Goal: Information Seeking & Learning: Learn about a topic

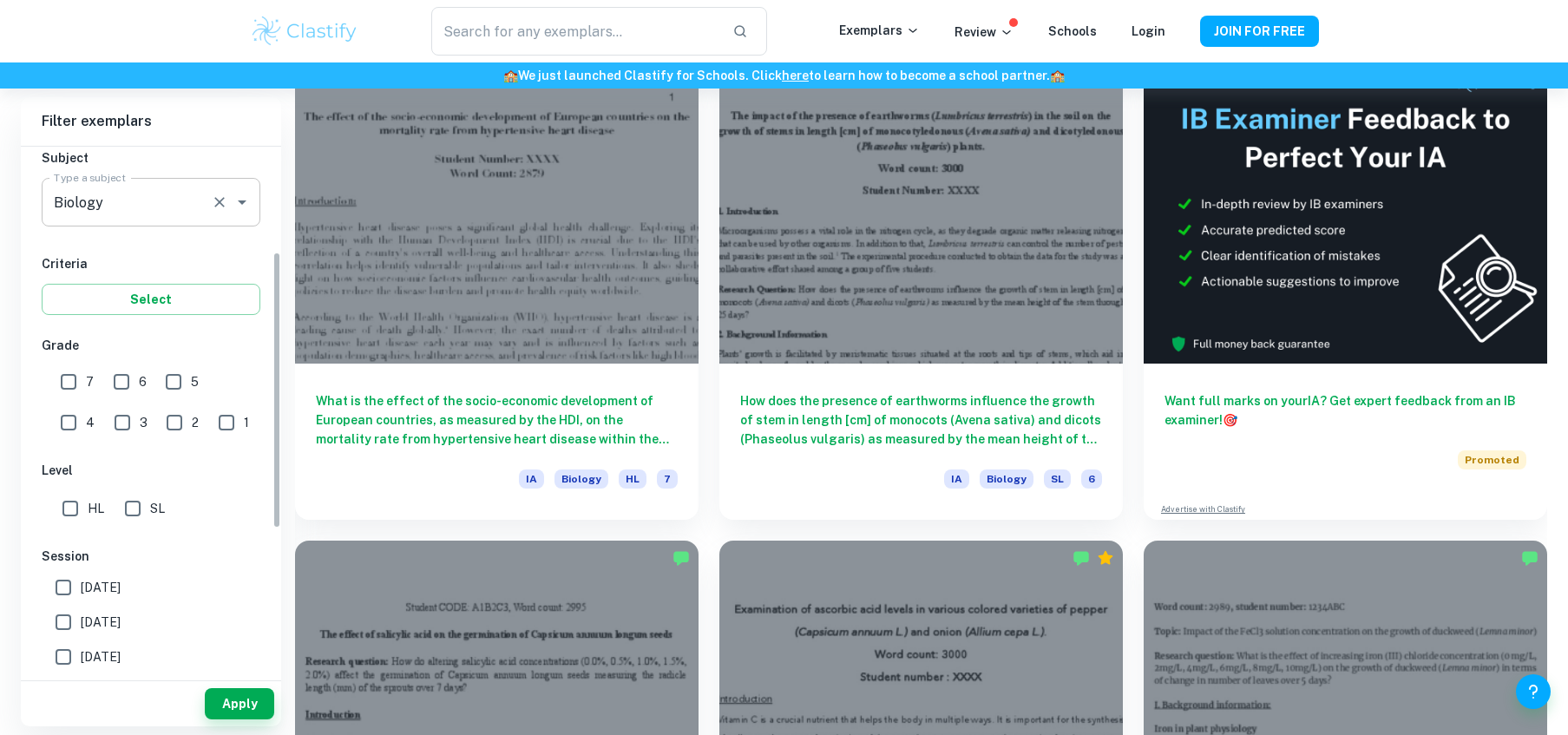
scroll to position [208, 0]
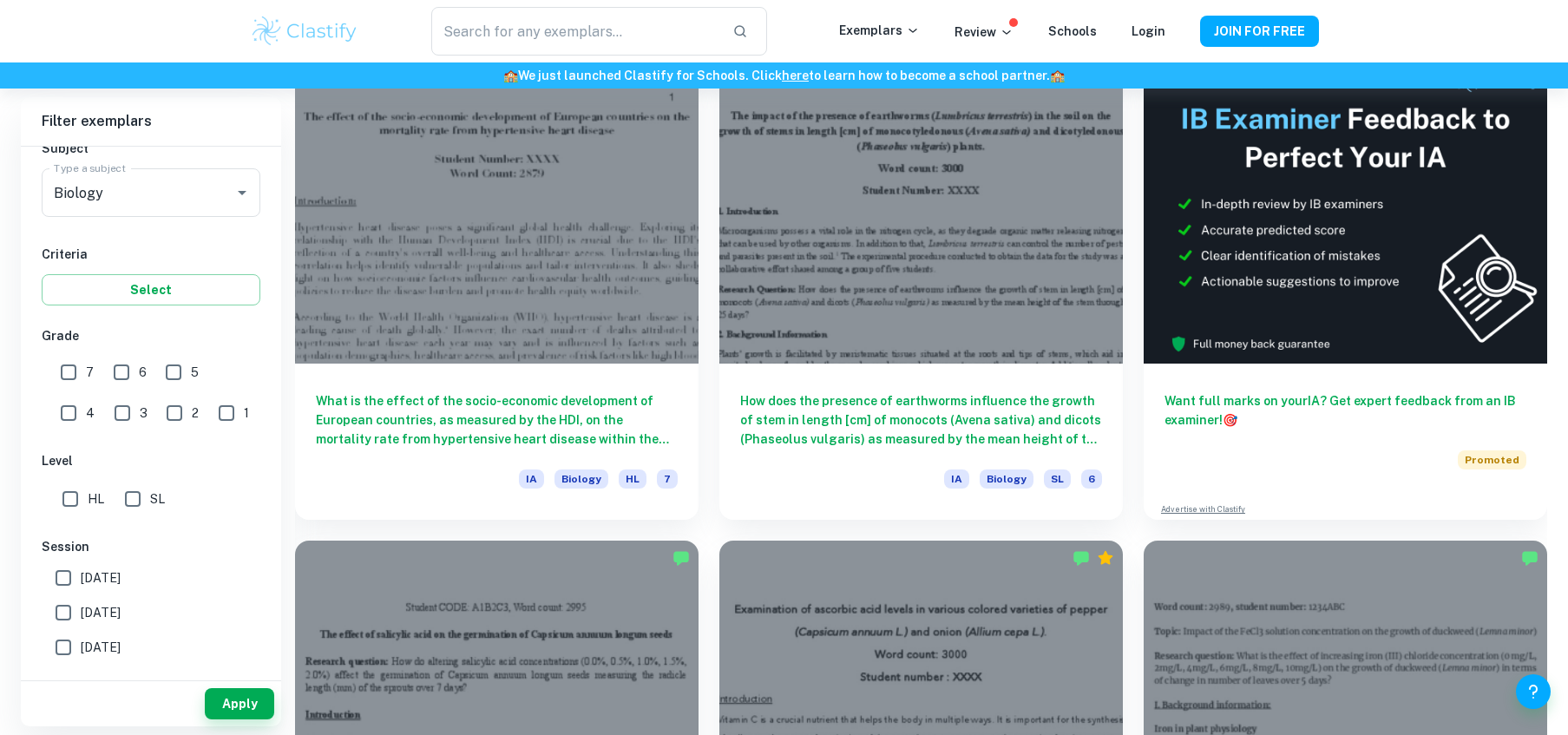
click at [67, 505] on input "HL" at bounding box center [71, 500] width 35 height 35
checkbox input "true"
click at [63, 376] on input "7" at bounding box center [69, 372] width 35 height 35
checkbox input "true"
click at [255, 696] on button "Apply" at bounding box center [240, 704] width 70 height 31
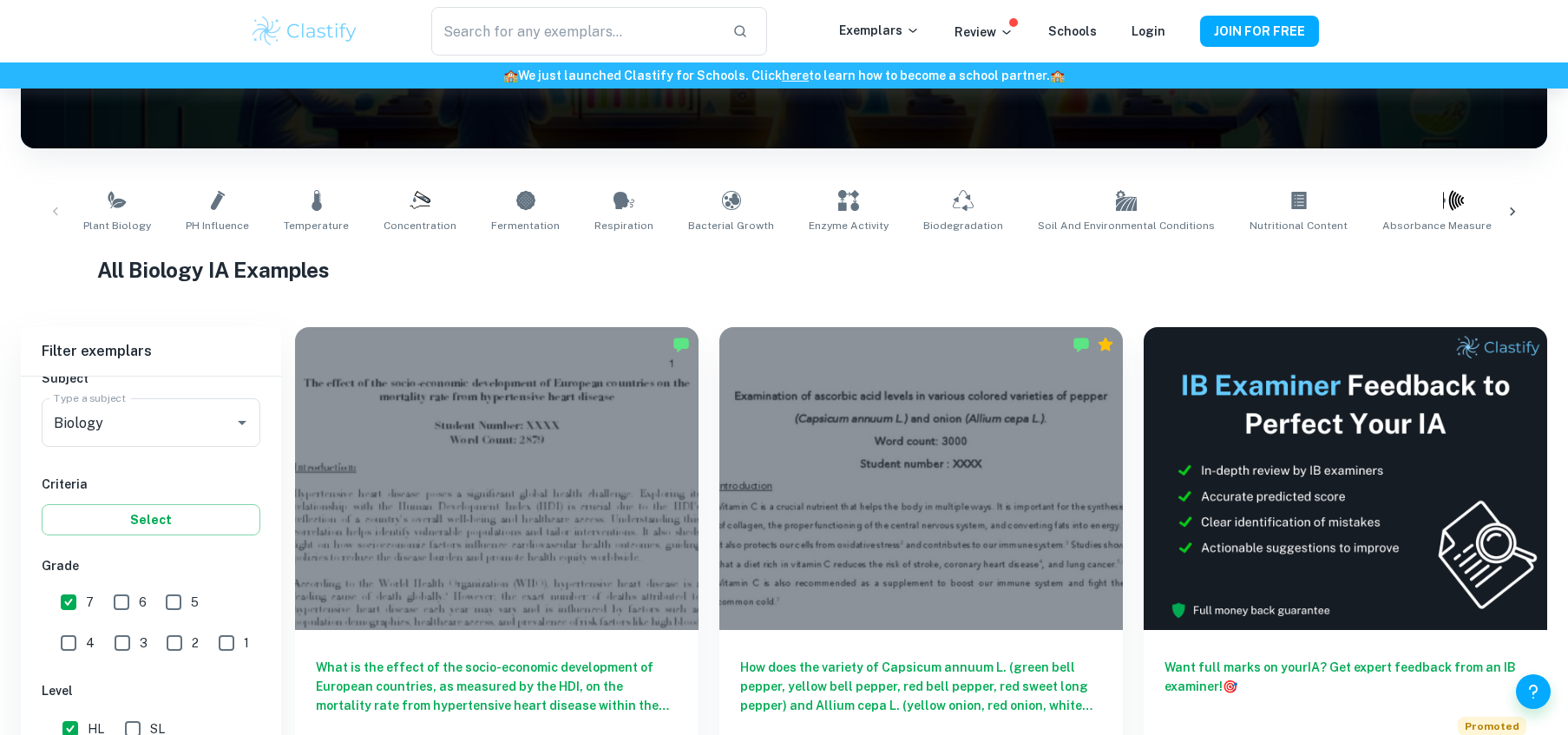
scroll to position [369, 0]
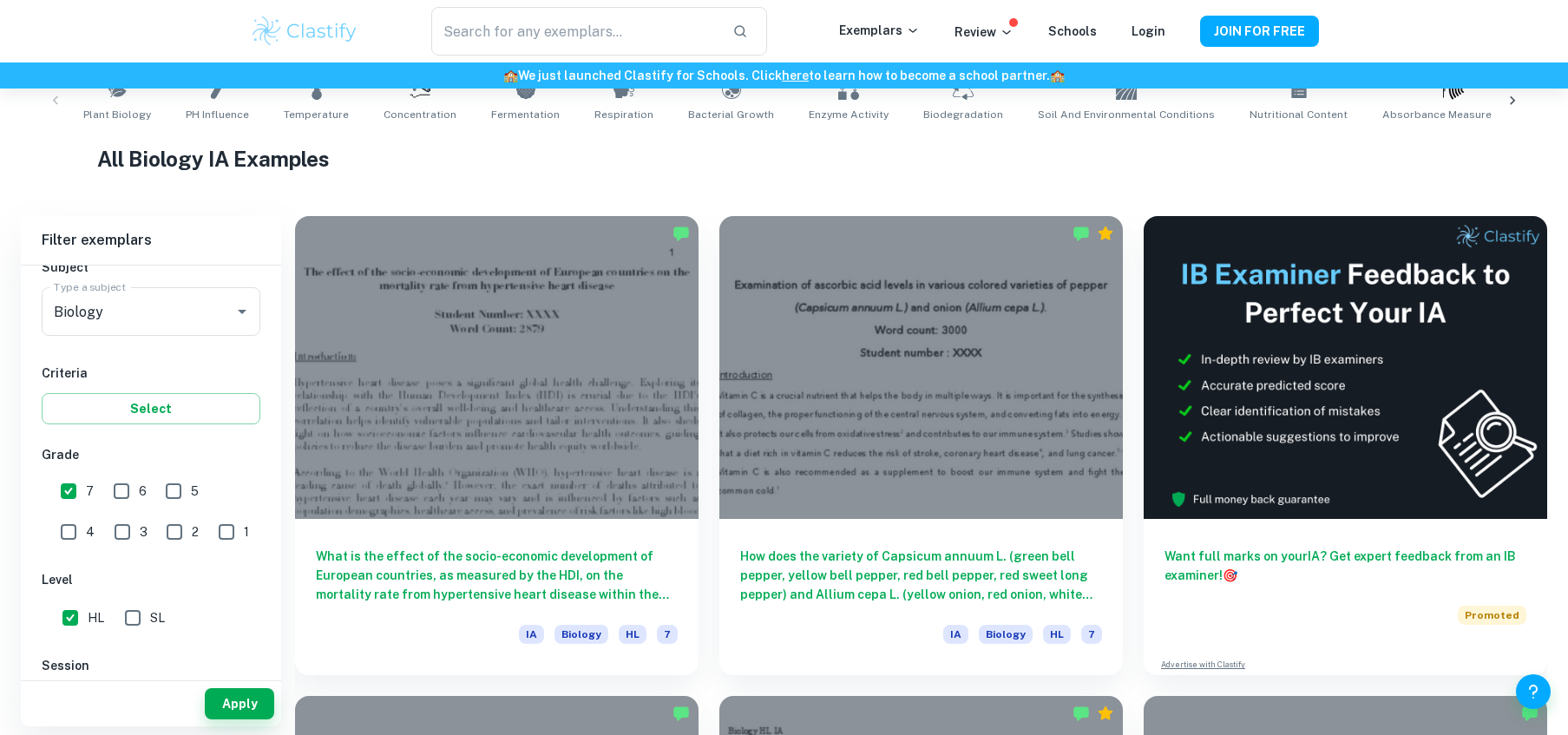
click at [122, 492] on input "6" at bounding box center [121, 492] width 35 height 35
checkbox input "true"
click at [65, 492] on input "7" at bounding box center [69, 492] width 35 height 35
checkbox input "false"
click at [254, 698] on button "Apply" at bounding box center [240, 704] width 70 height 31
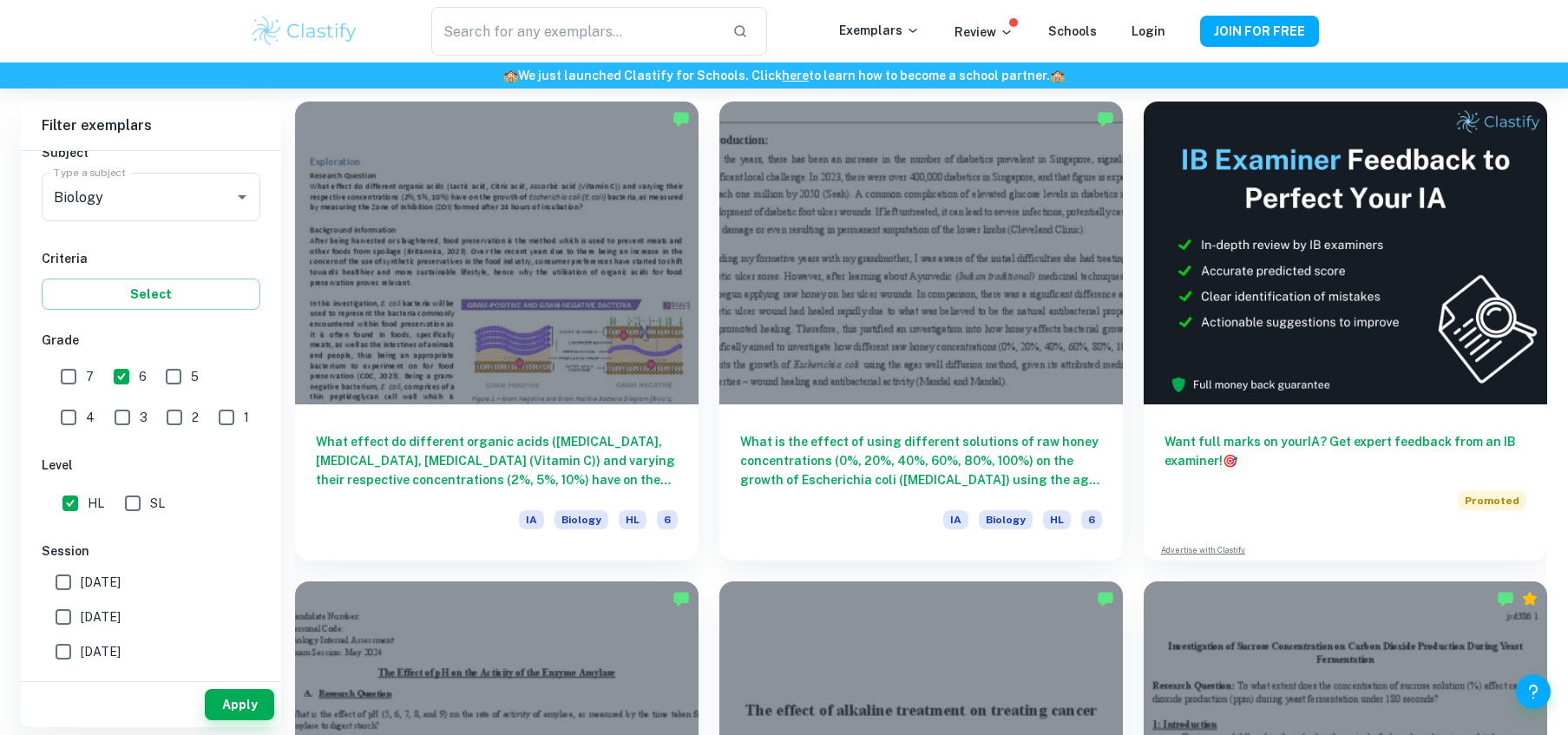
scroll to position [485, 0]
click at [626, 406] on div "What effect do different organic acids ([MEDICAL_DATA], [MEDICAL_DATA], [MEDICA…" at bounding box center [497, 481] width 404 height 156
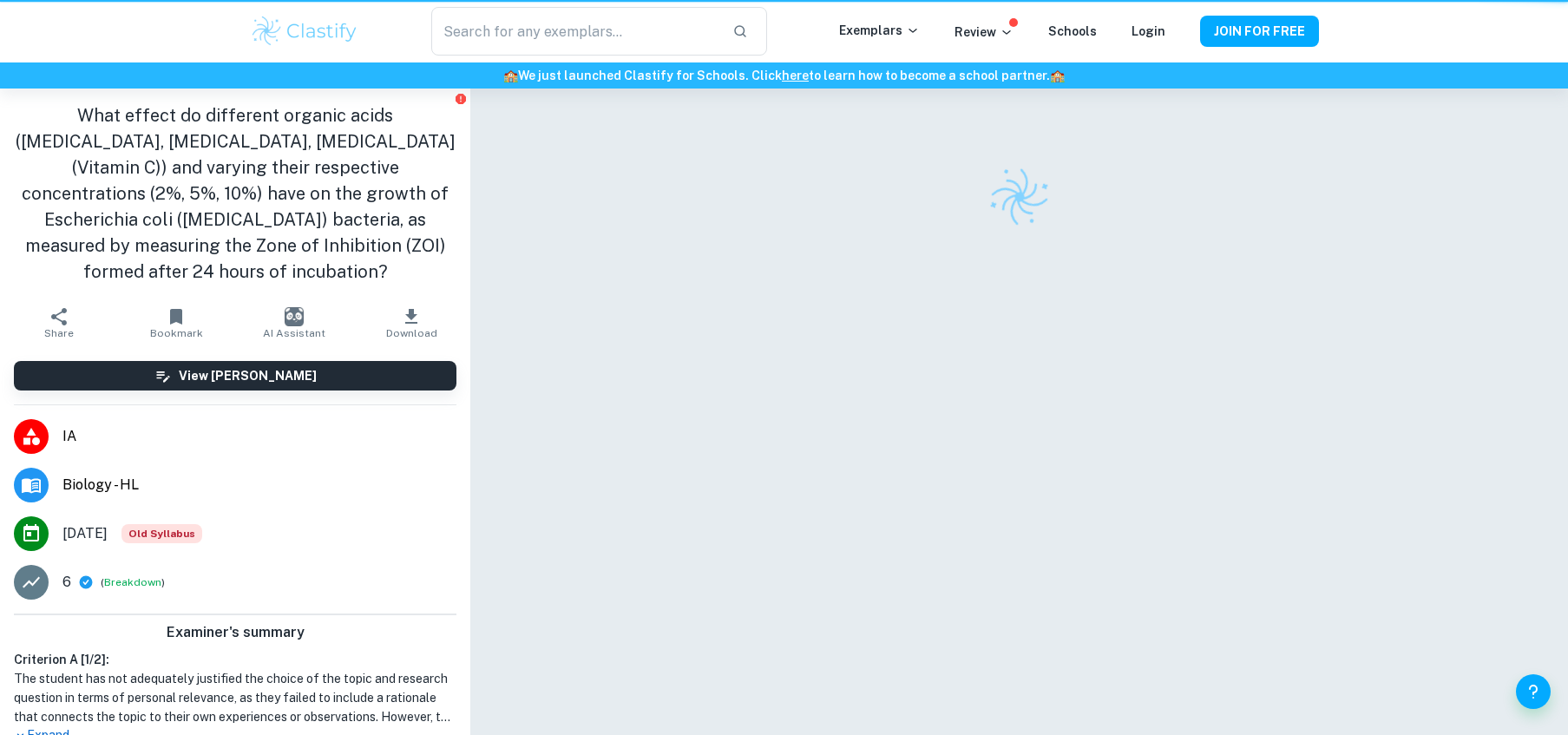
click at [626, 406] on div at bounding box center [1020, 434] width 868 height 691
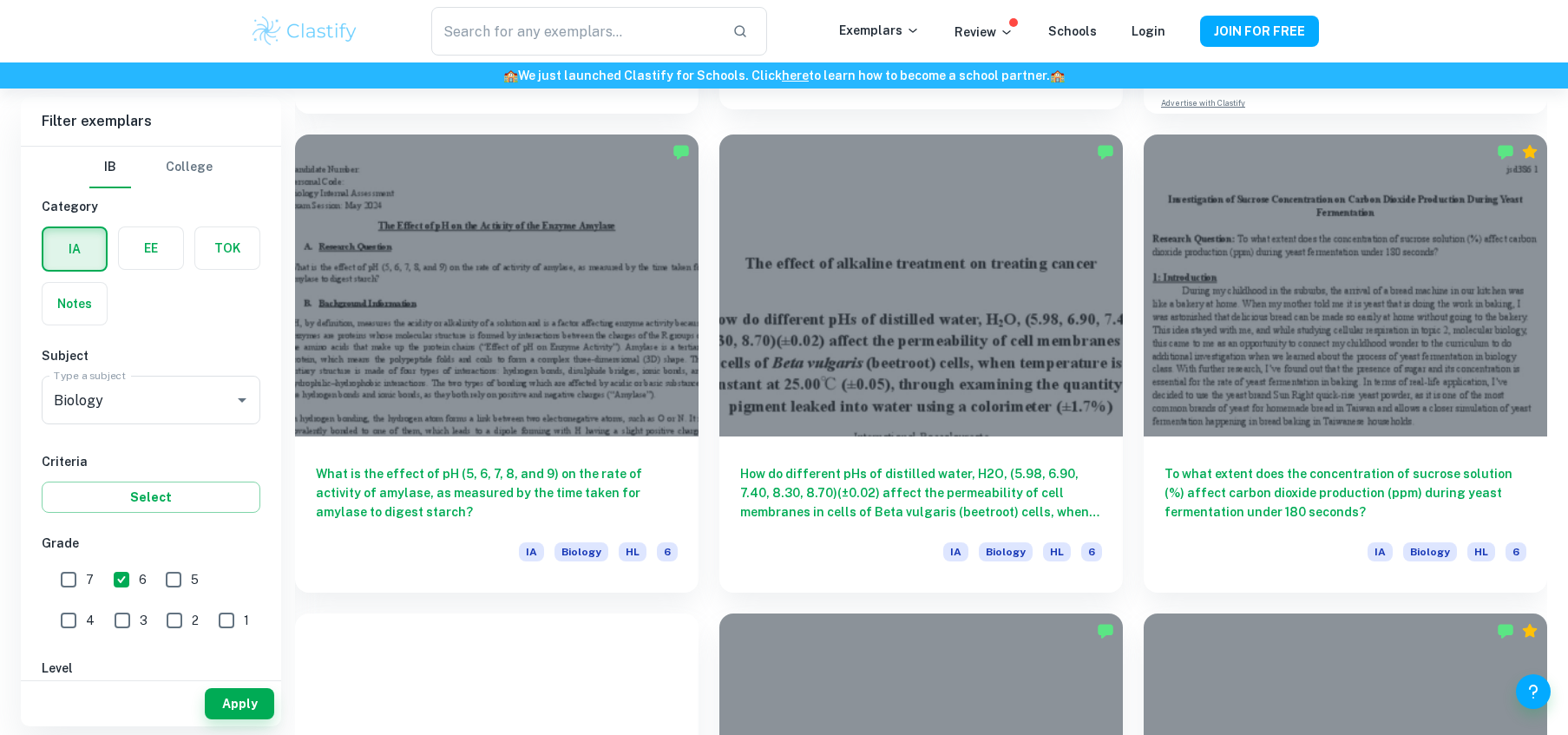
scroll to position [937, 0]
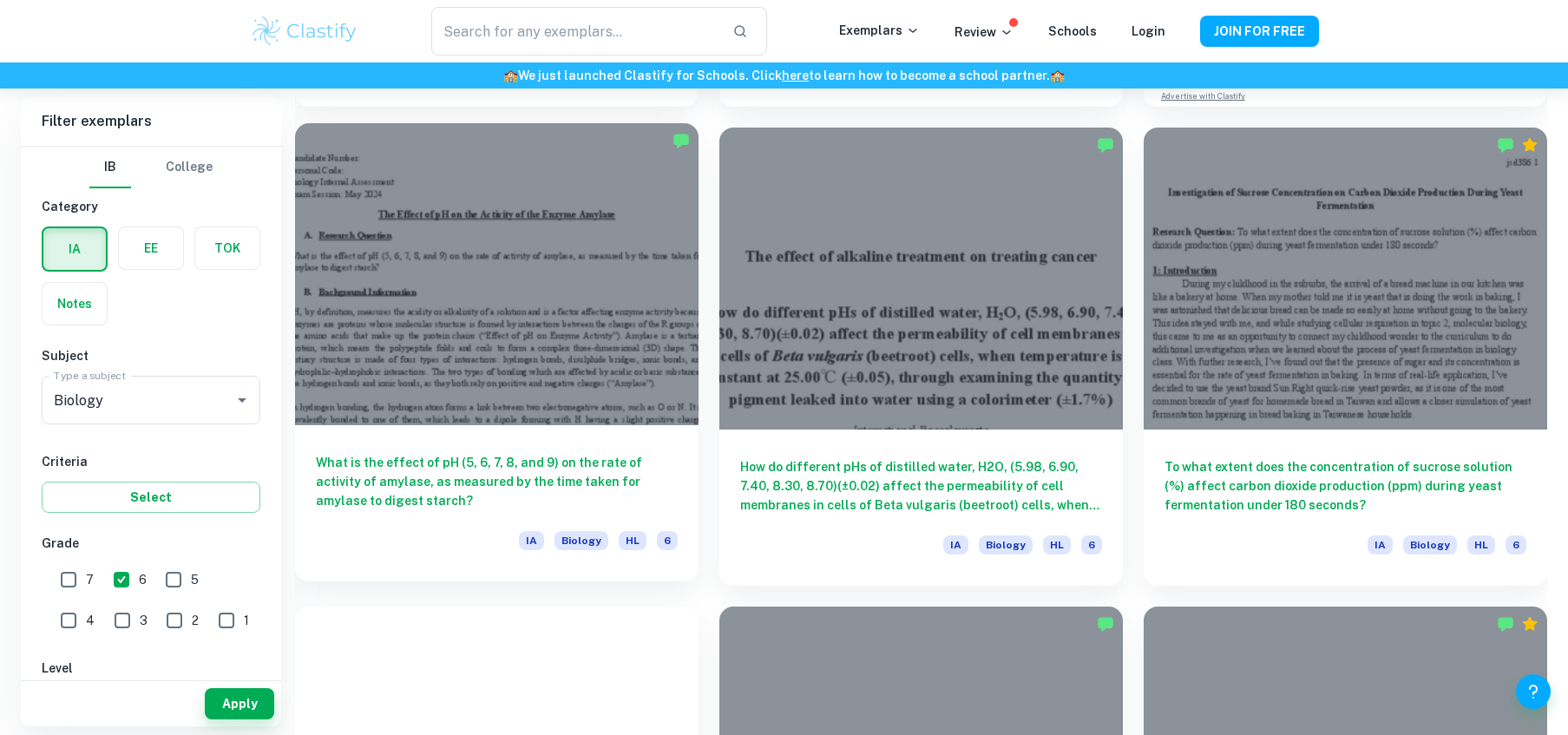
click at [479, 477] on h6 "What is the effect of pH (5, 6, 7, 8, and 9) on the rate of activity of amylase…" at bounding box center [496, 482] width 362 height 58
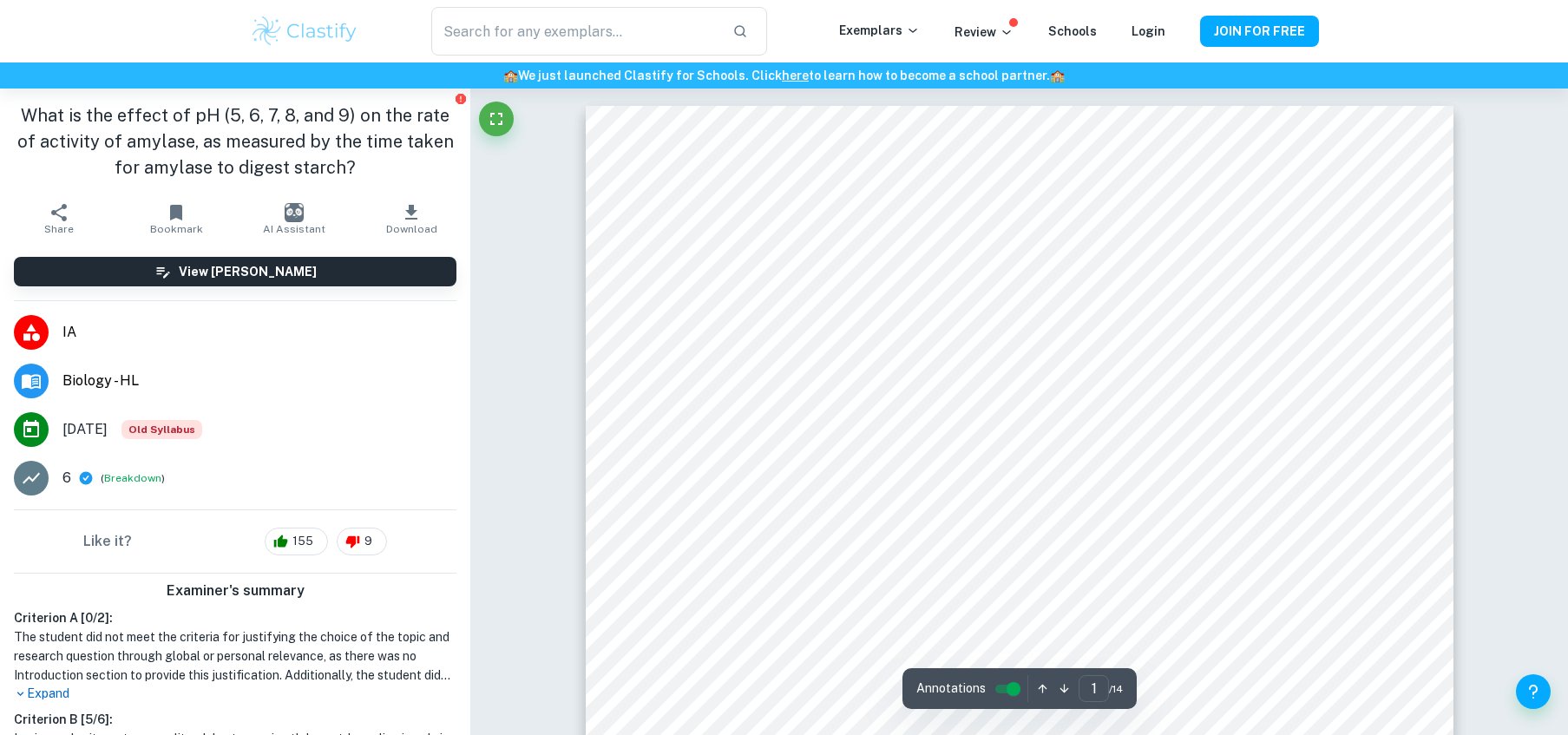
scroll to position [168, 0]
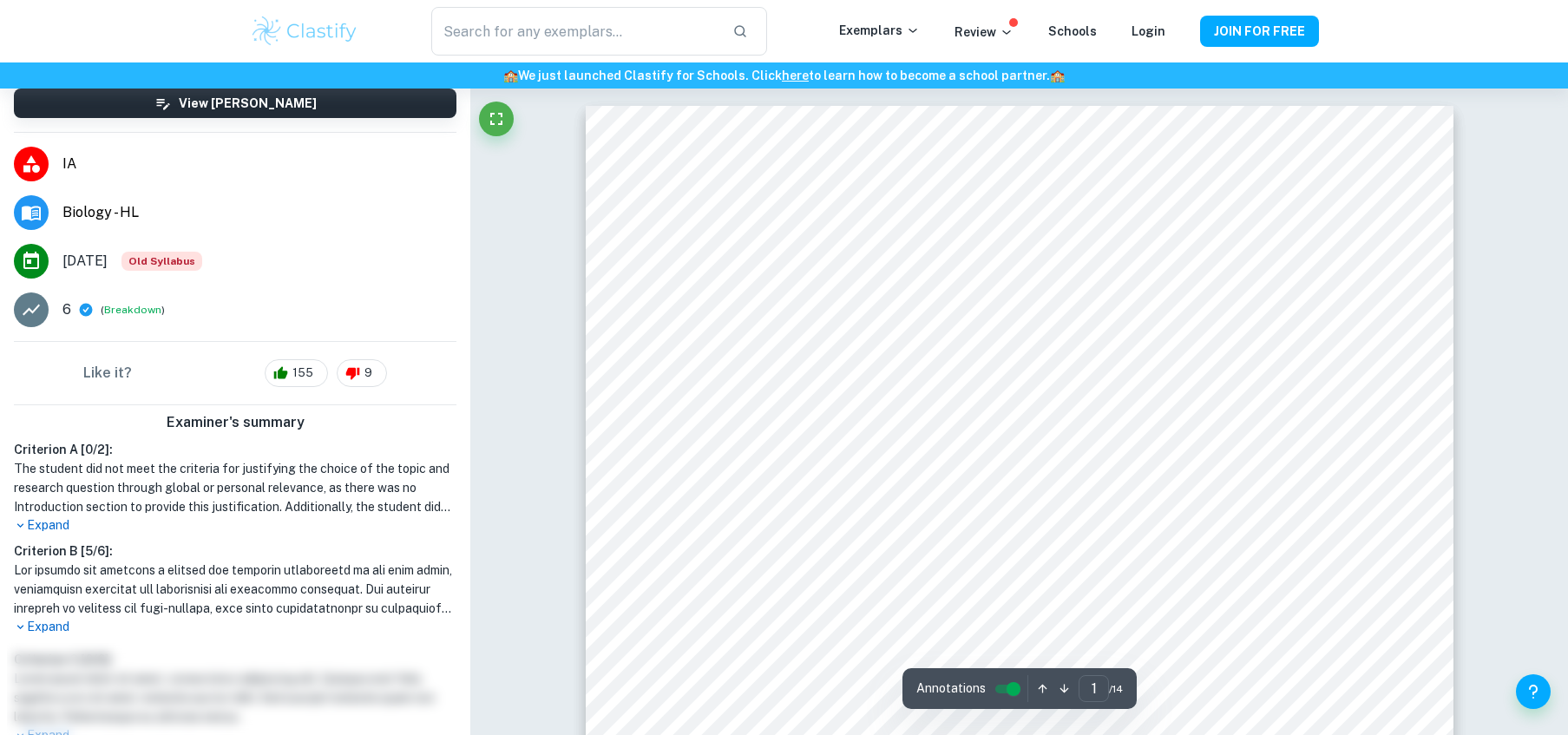
click at [57, 521] on p "Expand" at bounding box center [235, 525] width 443 height 18
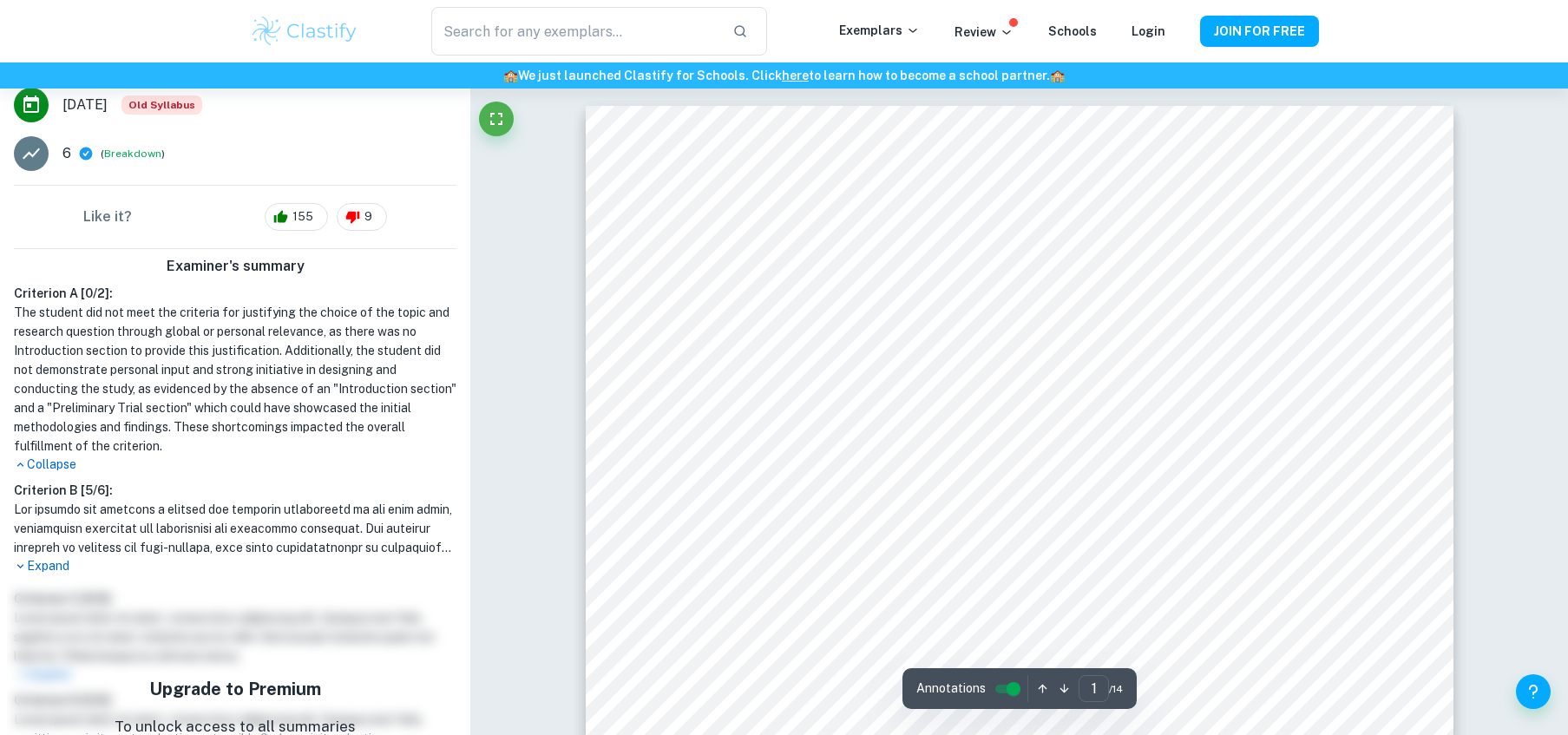
scroll to position [326, 0]
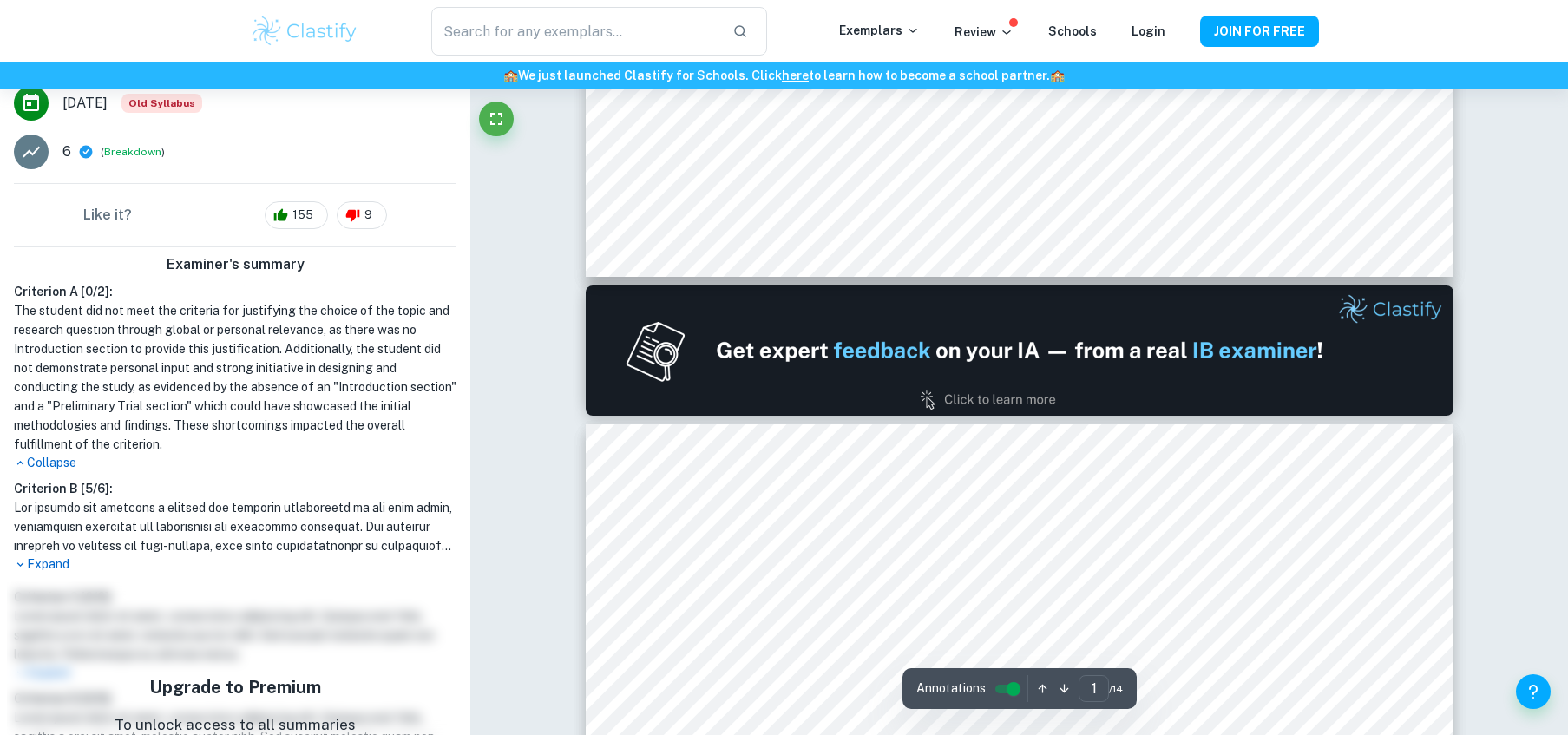
type input "2"
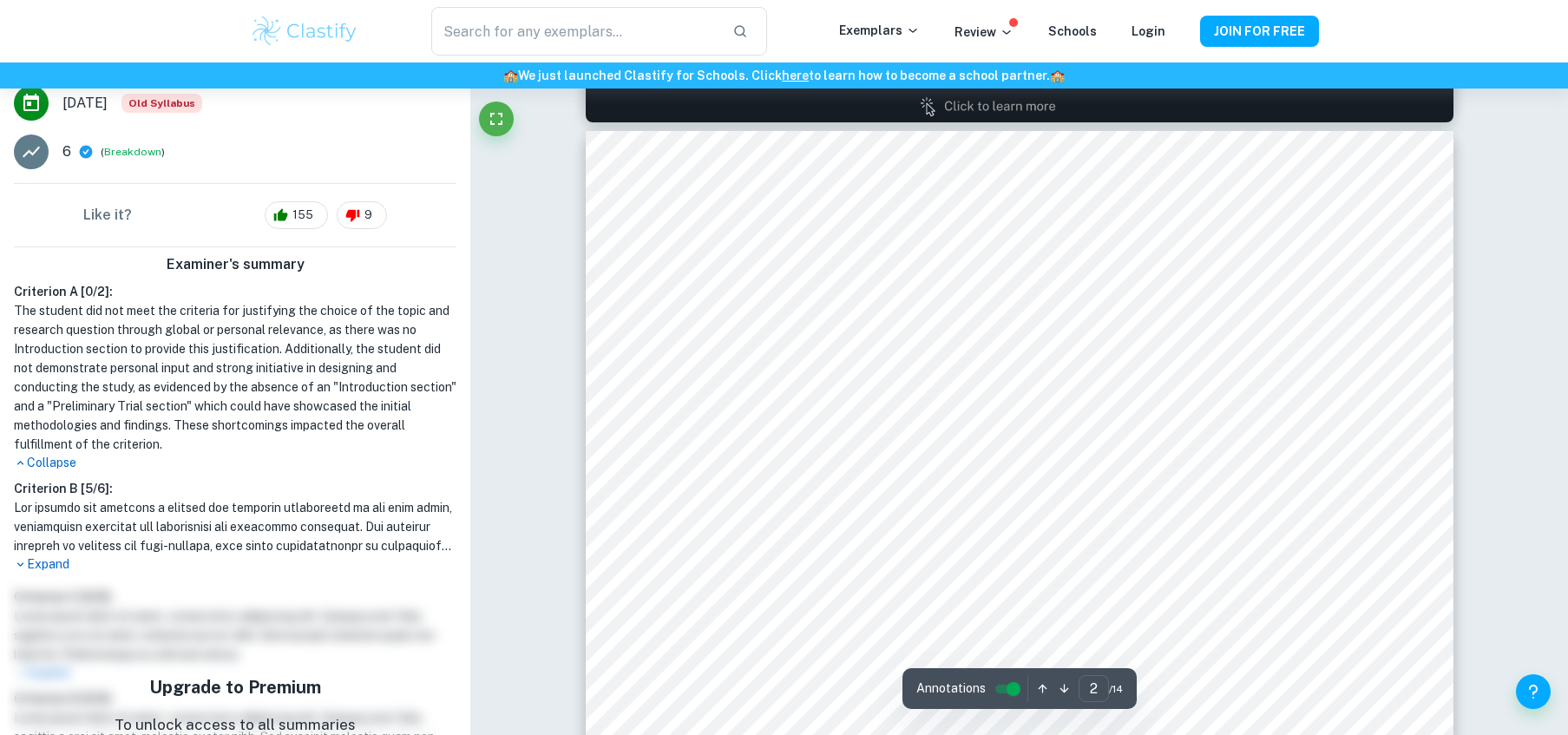
scroll to position [1247, 0]
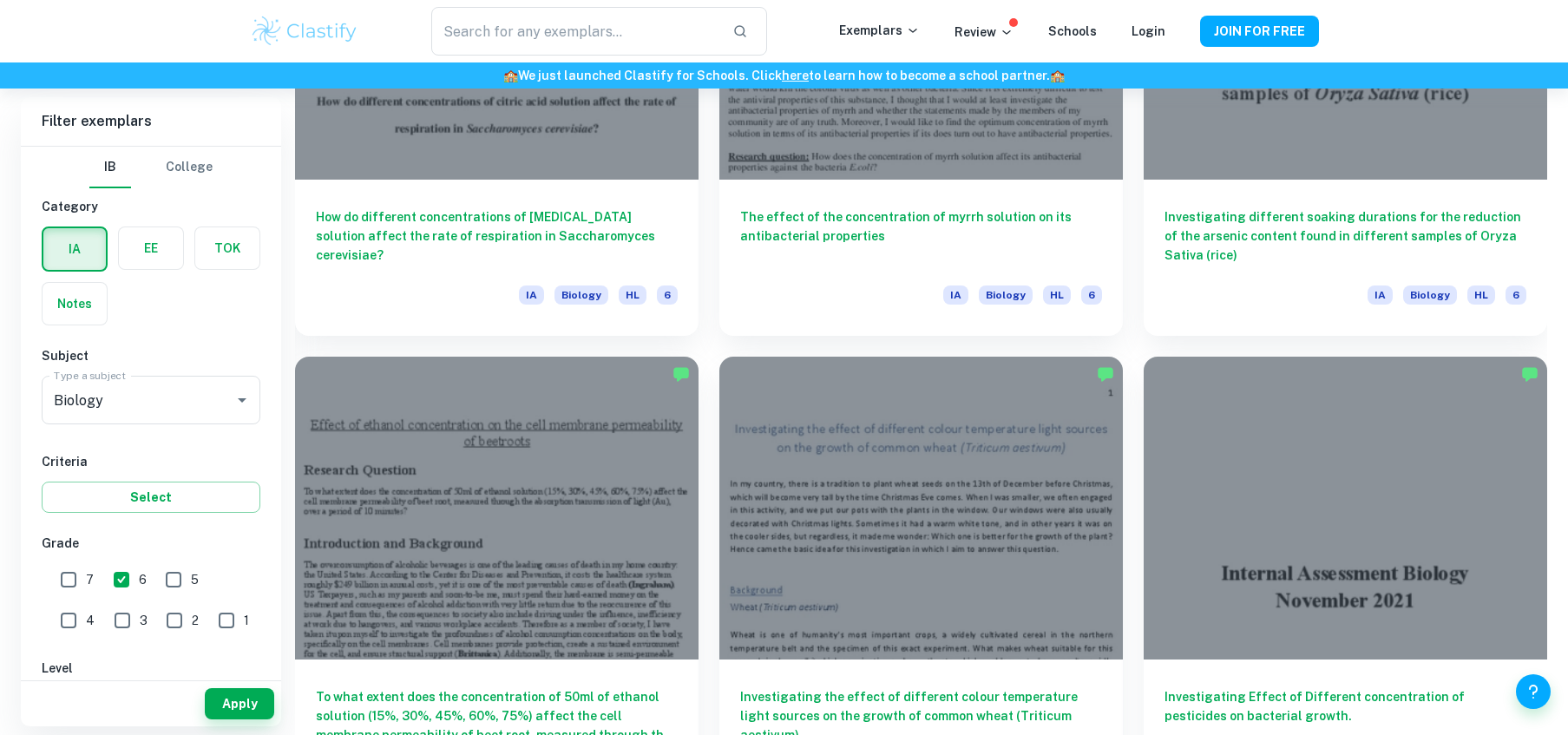
scroll to position [5067, 0]
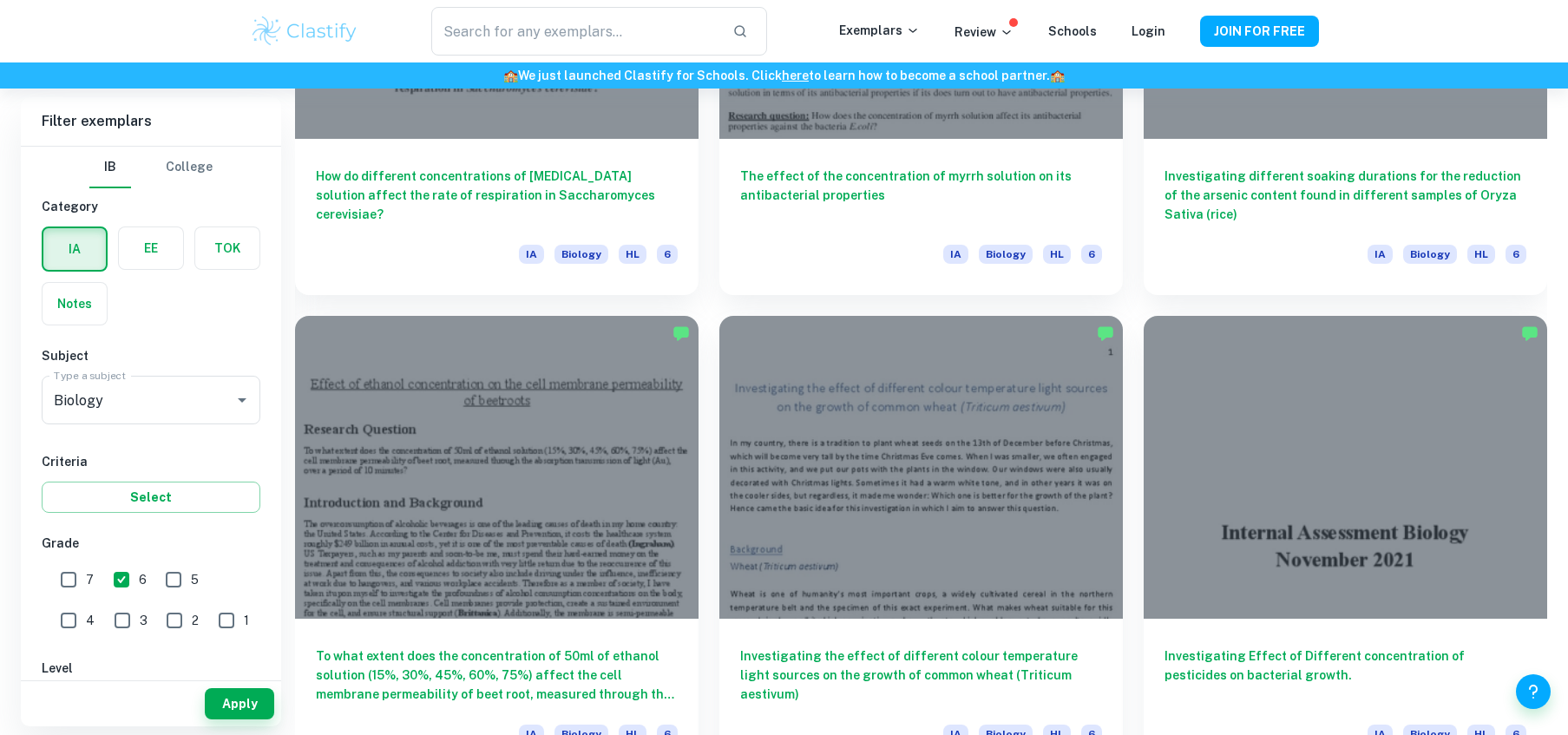
click at [69, 574] on input "7" at bounding box center [69, 580] width 35 height 35
checkbox input "true"
click at [109, 578] on input "6" at bounding box center [121, 580] width 35 height 35
checkbox input "false"
click at [235, 699] on button "Apply" at bounding box center [240, 704] width 70 height 31
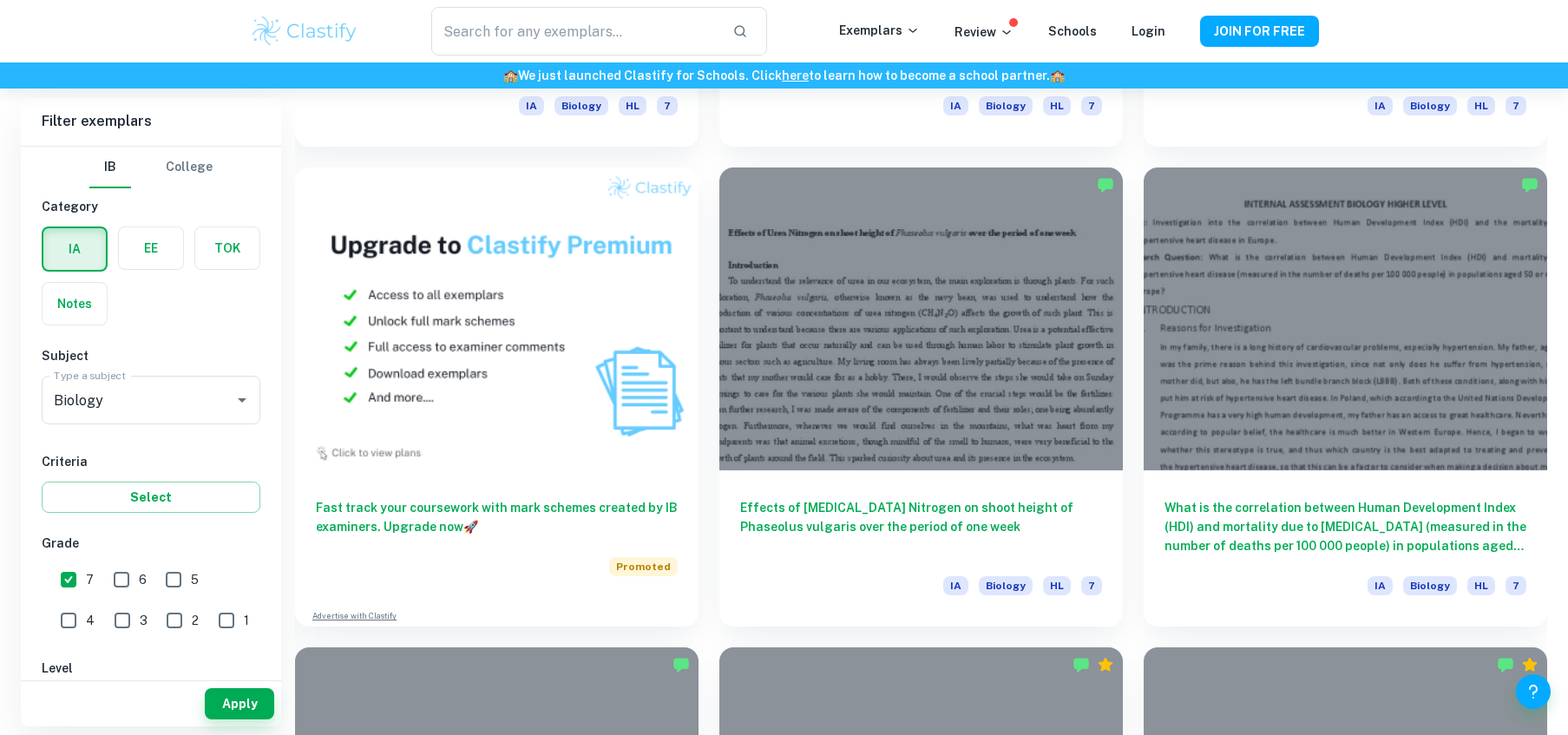
scroll to position [9055, 0]
click at [1266, 404] on div at bounding box center [1345, 317] width 404 height 303
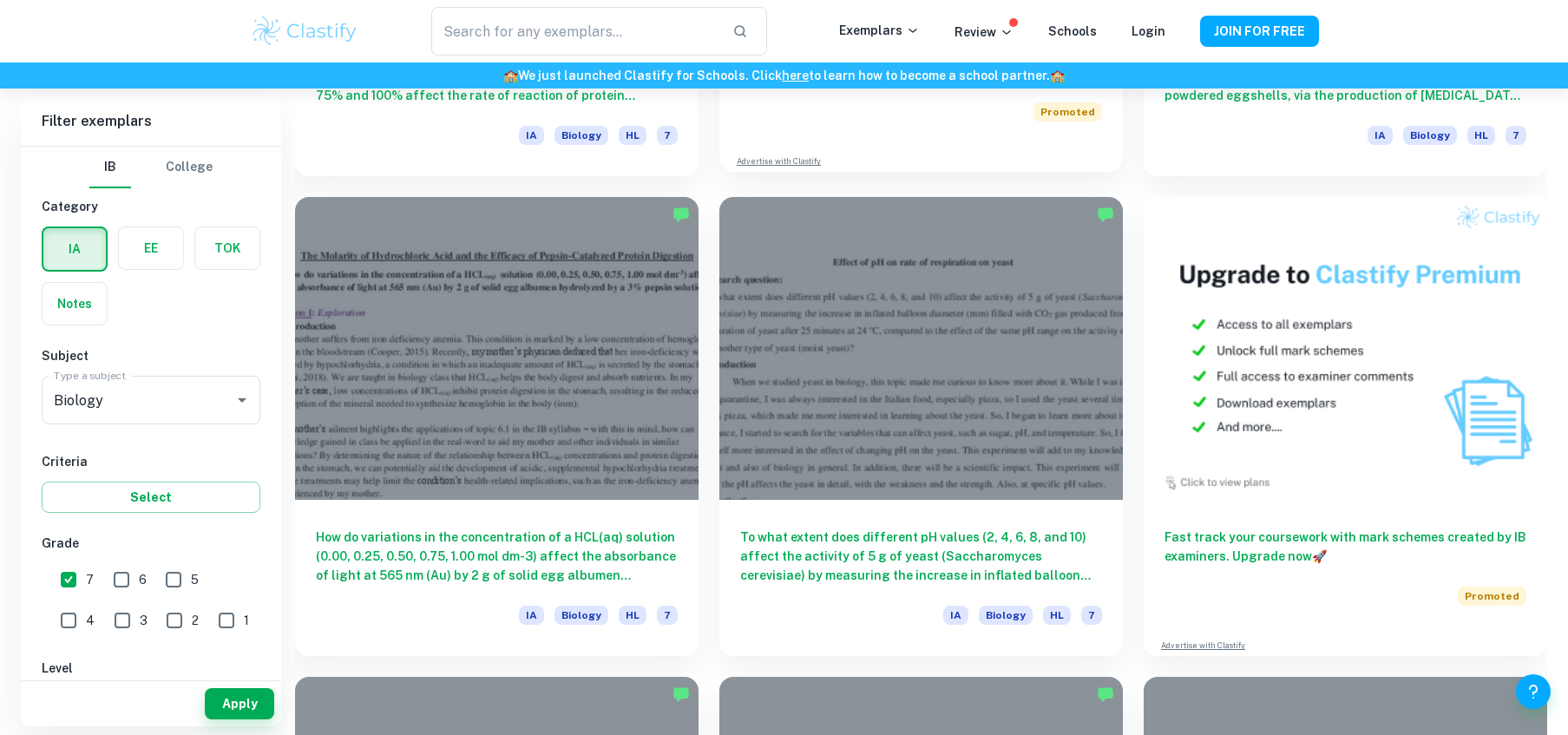
scroll to position [6149, 0]
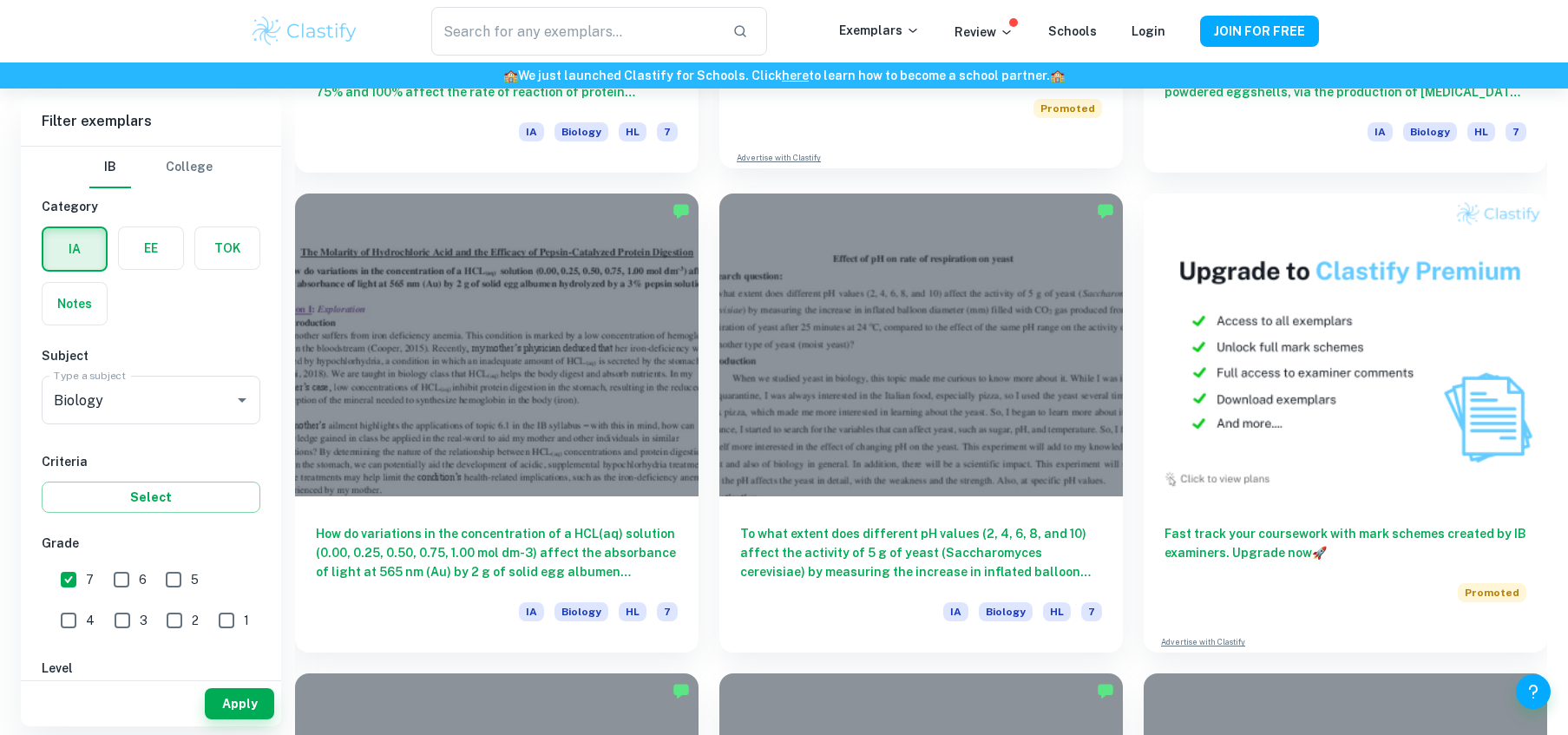
click at [975, 483] on div at bounding box center [920, 344] width 404 height 303
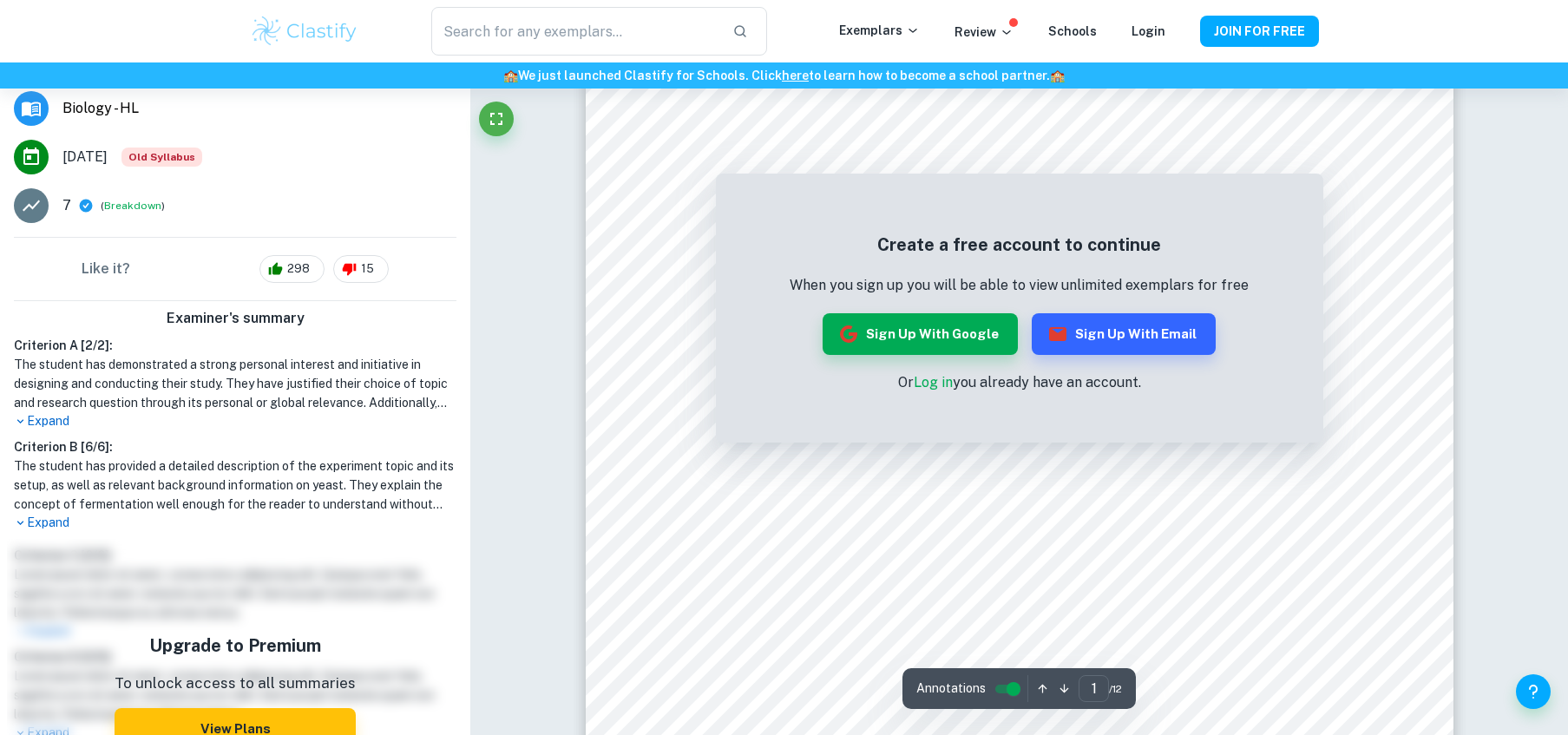
scroll to position [375, 0]
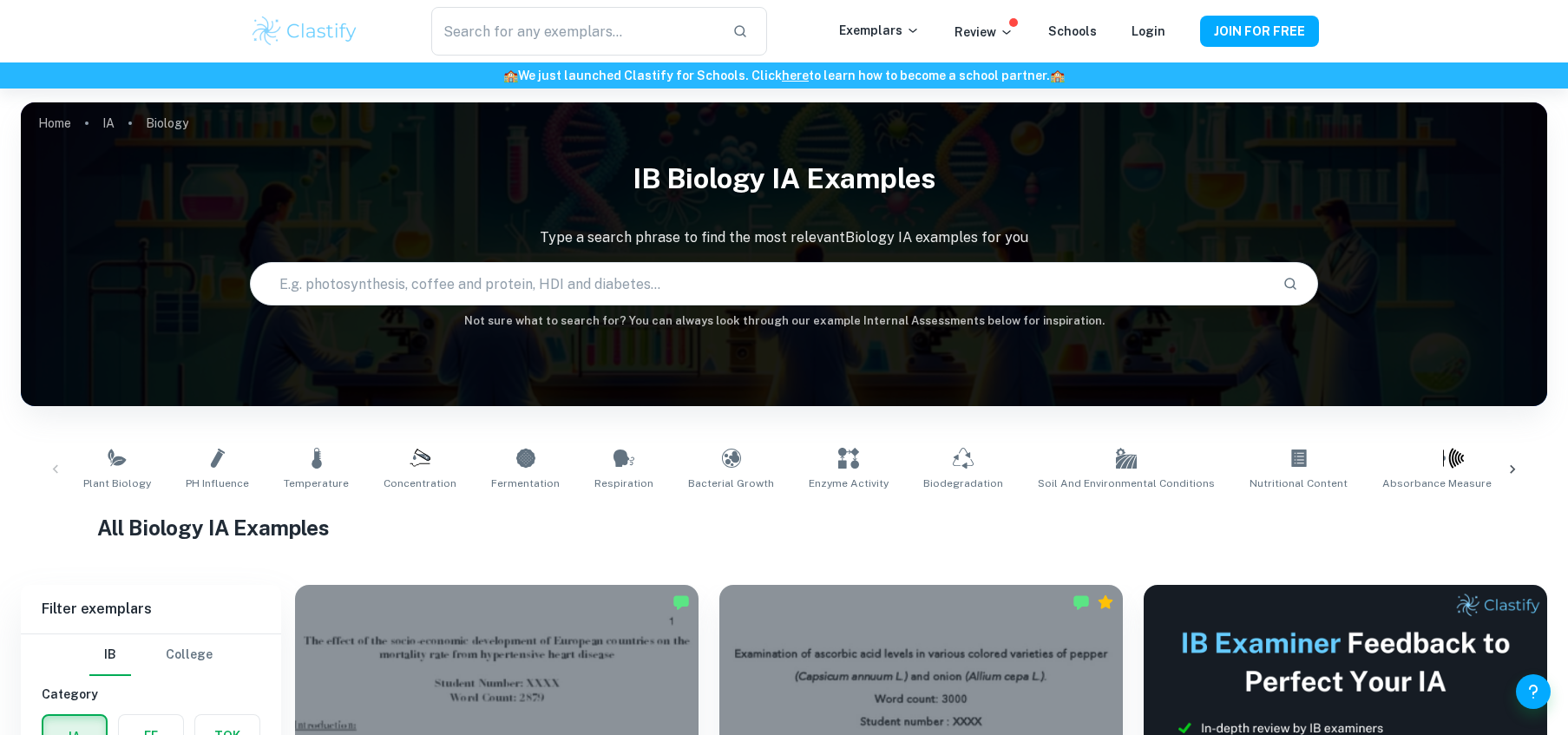
click at [770, 273] on input "text" at bounding box center [760, 284] width 1018 height 49
type input "plant"
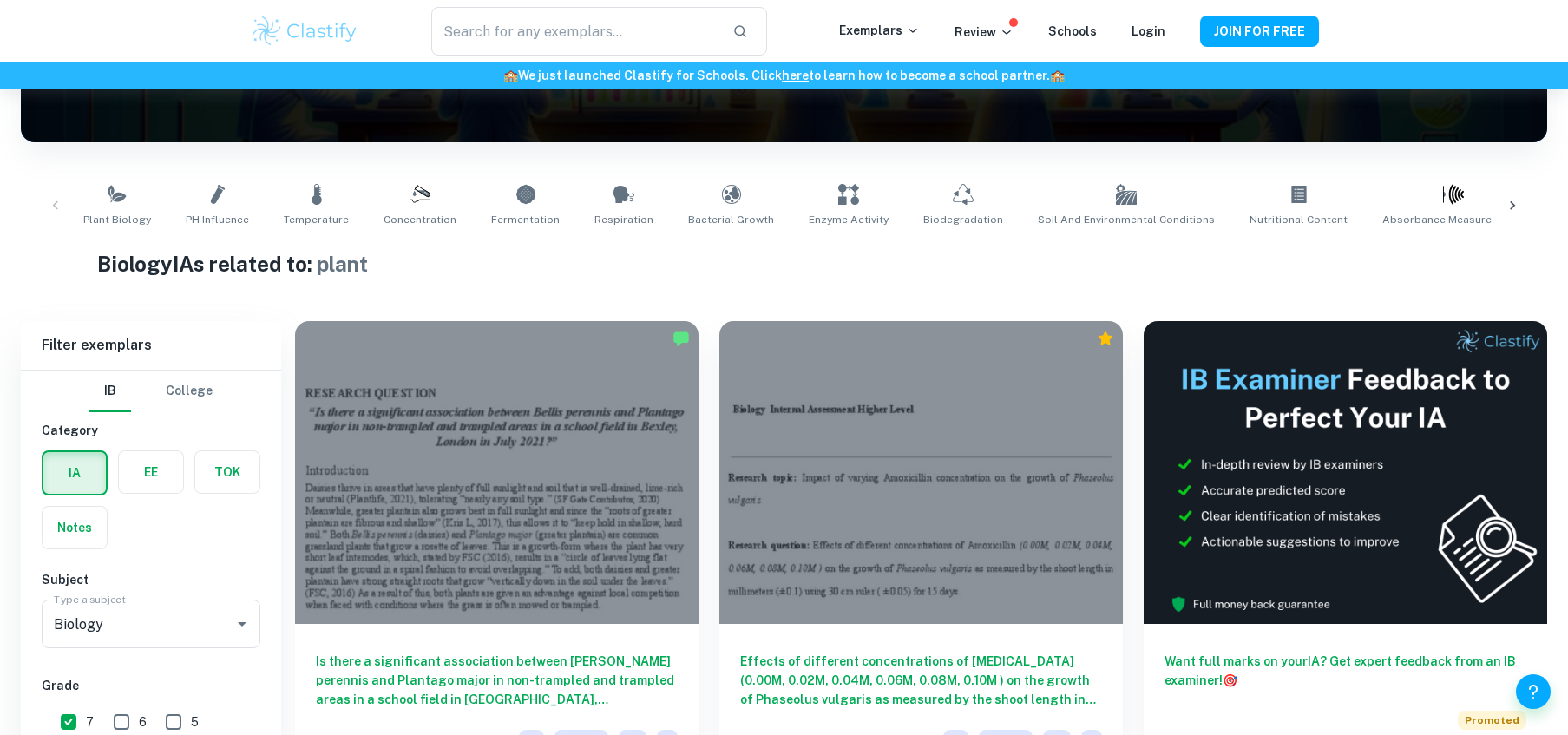
scroll to position [356, 0]
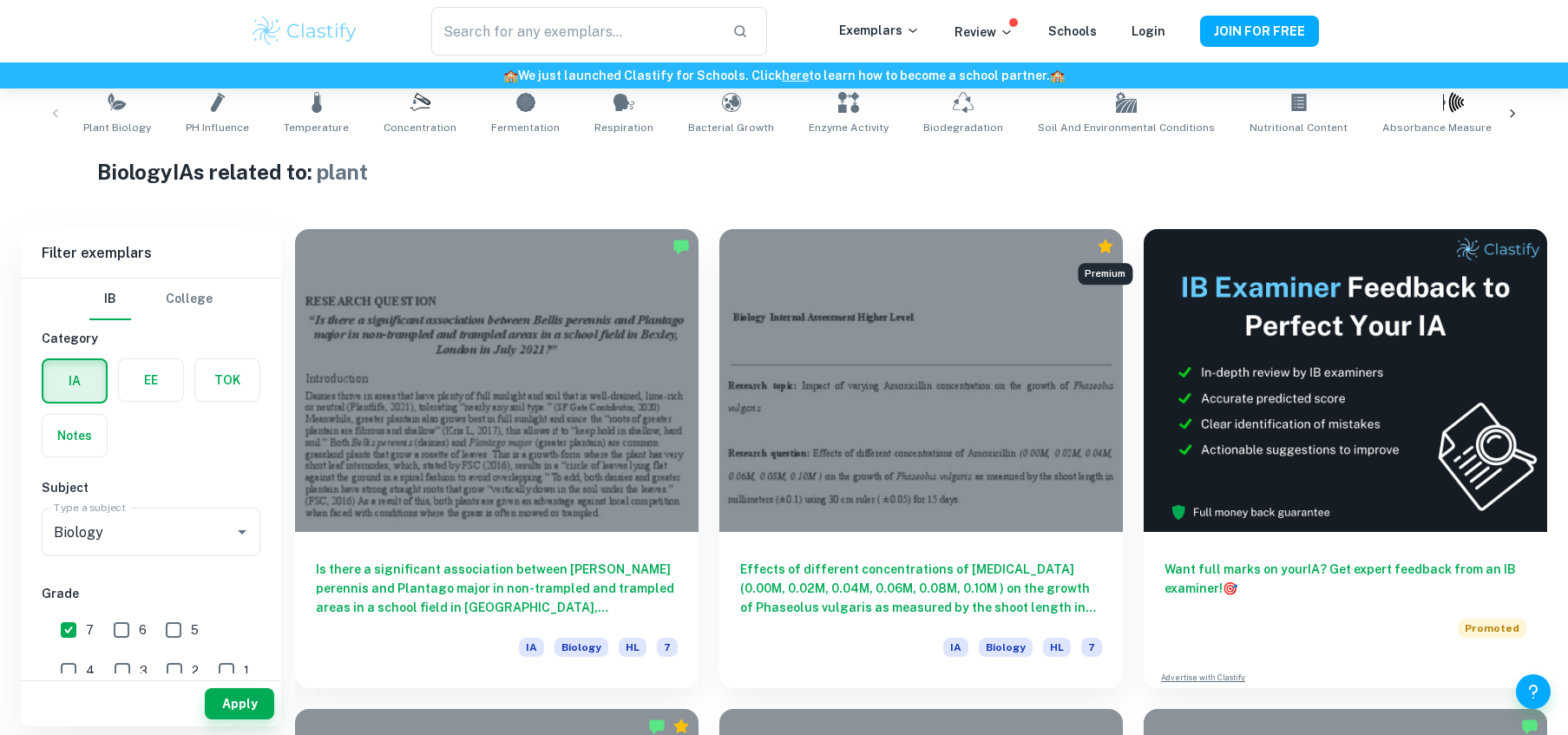
click at [1111, 249] on icon "Premium" at bounding box center [1105, 247] width 17 height 17
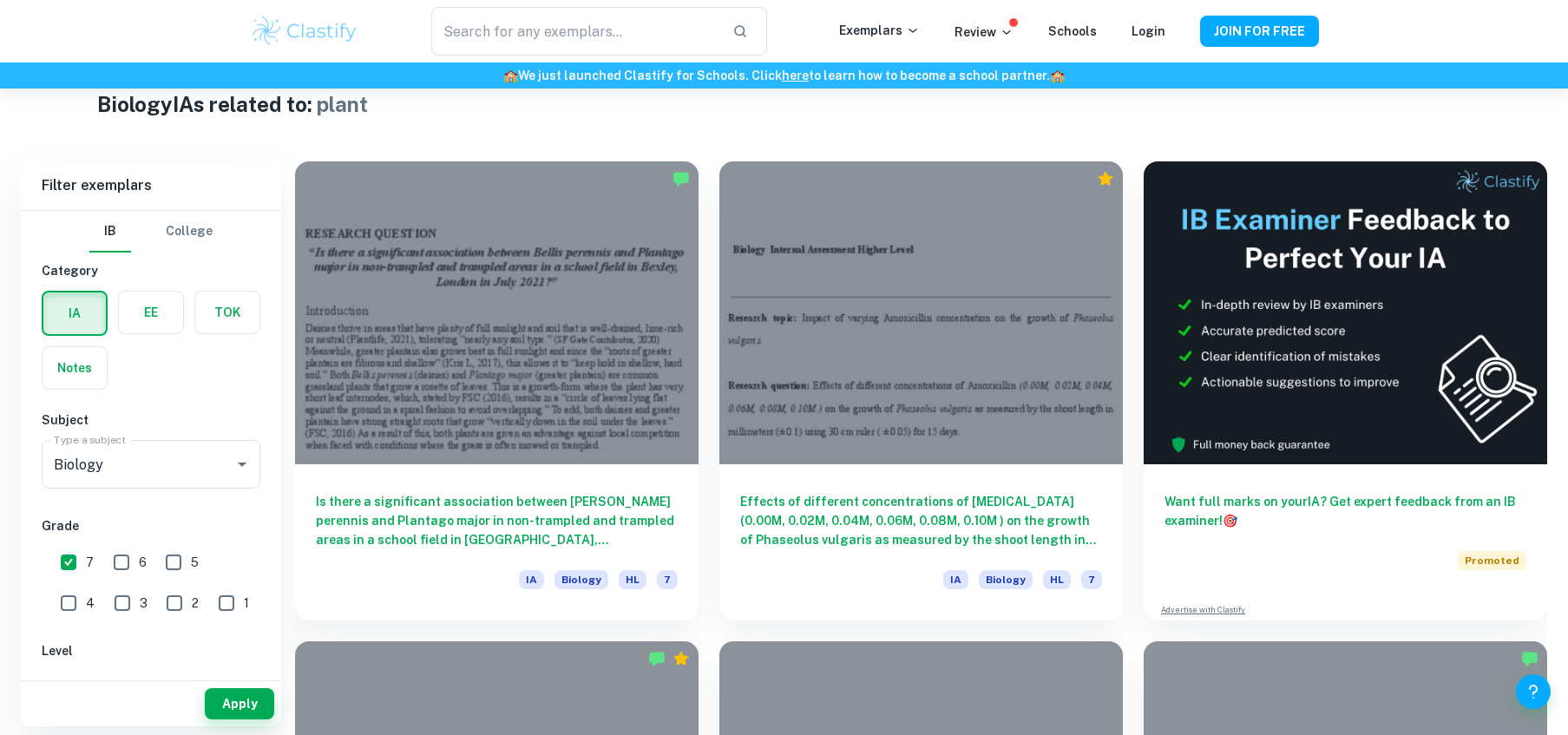
scroll to position [423, 0]
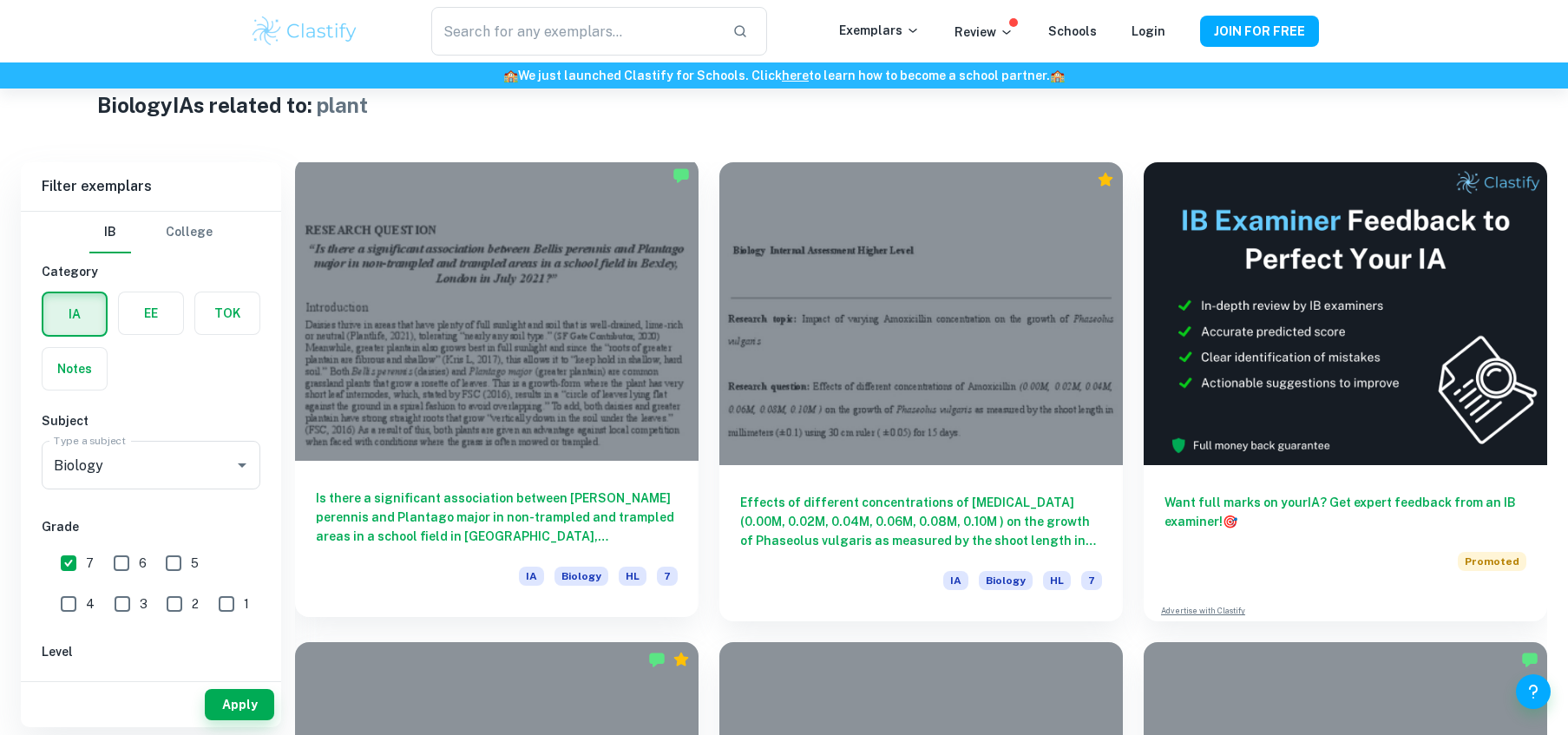
click at [577, 190] on div at bounding box center [497, 309] width 404 height 303
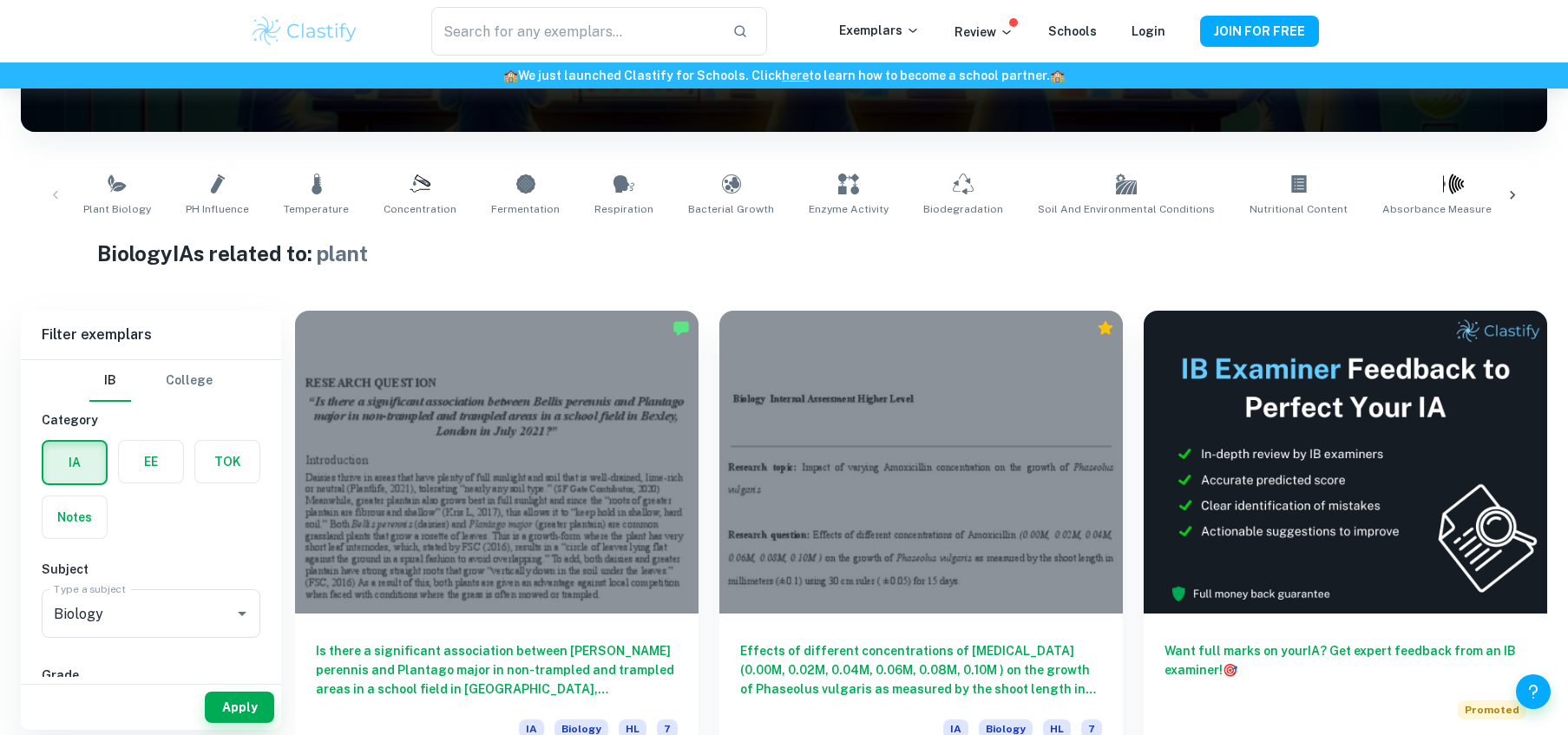
scroll to position [277, 0]
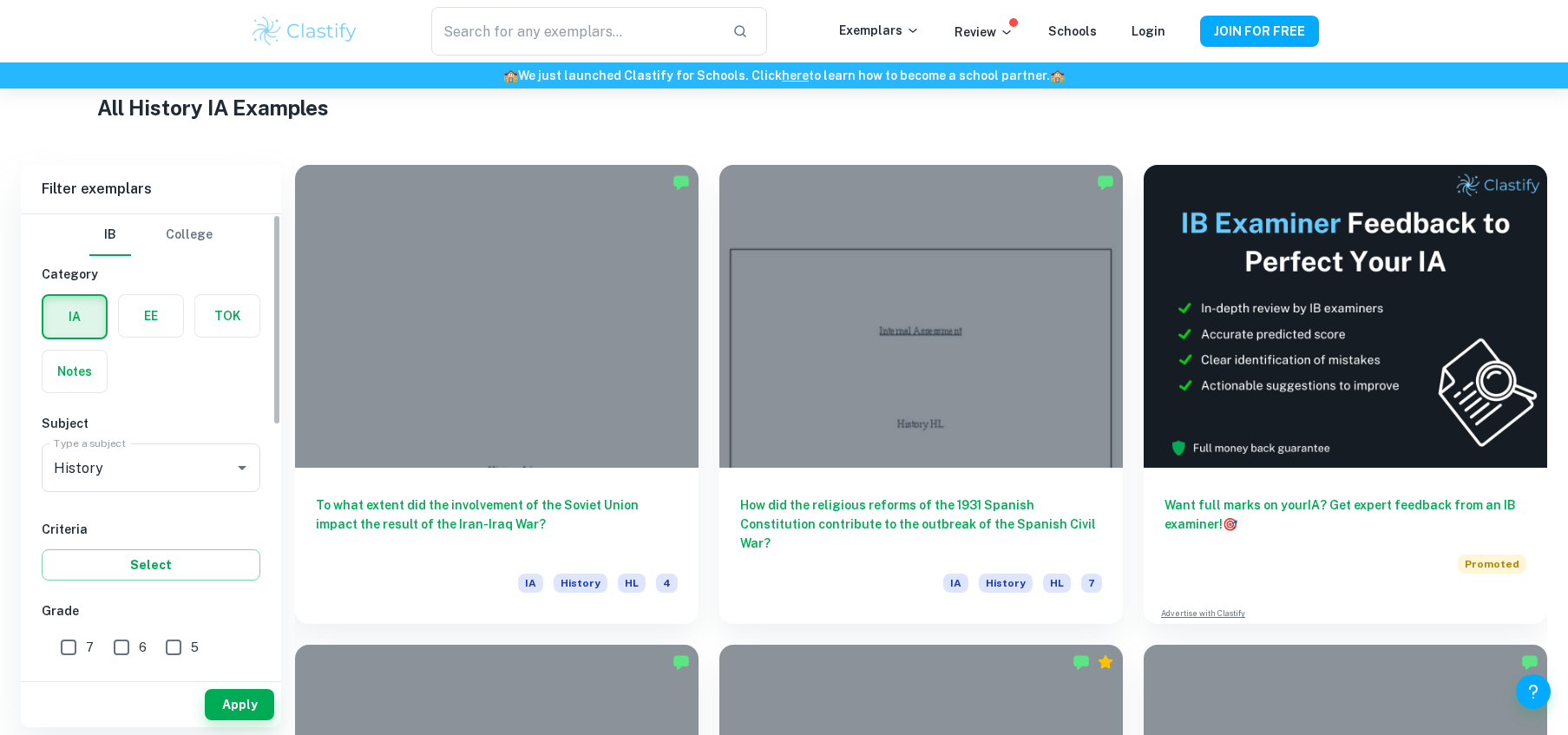
scroll to position [420, 0]
click at [69, 639] on input "7" at bounding box center [69, 648] width 35 height 35
checkbox input "true"
click at [227, 698] on button "Apply" at bounding box center [240, 705] width 70 height 31
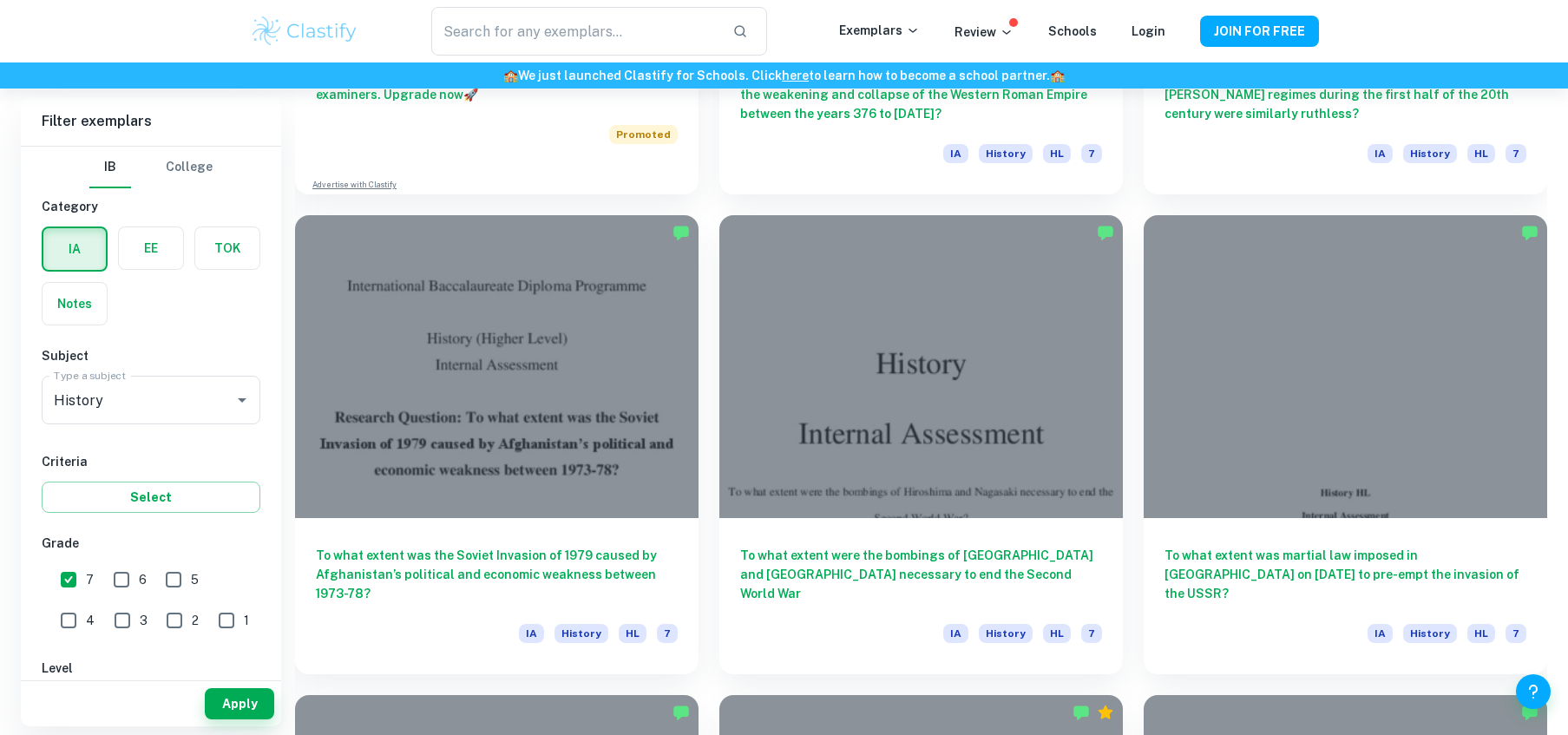
scroll to position [1814, 0]
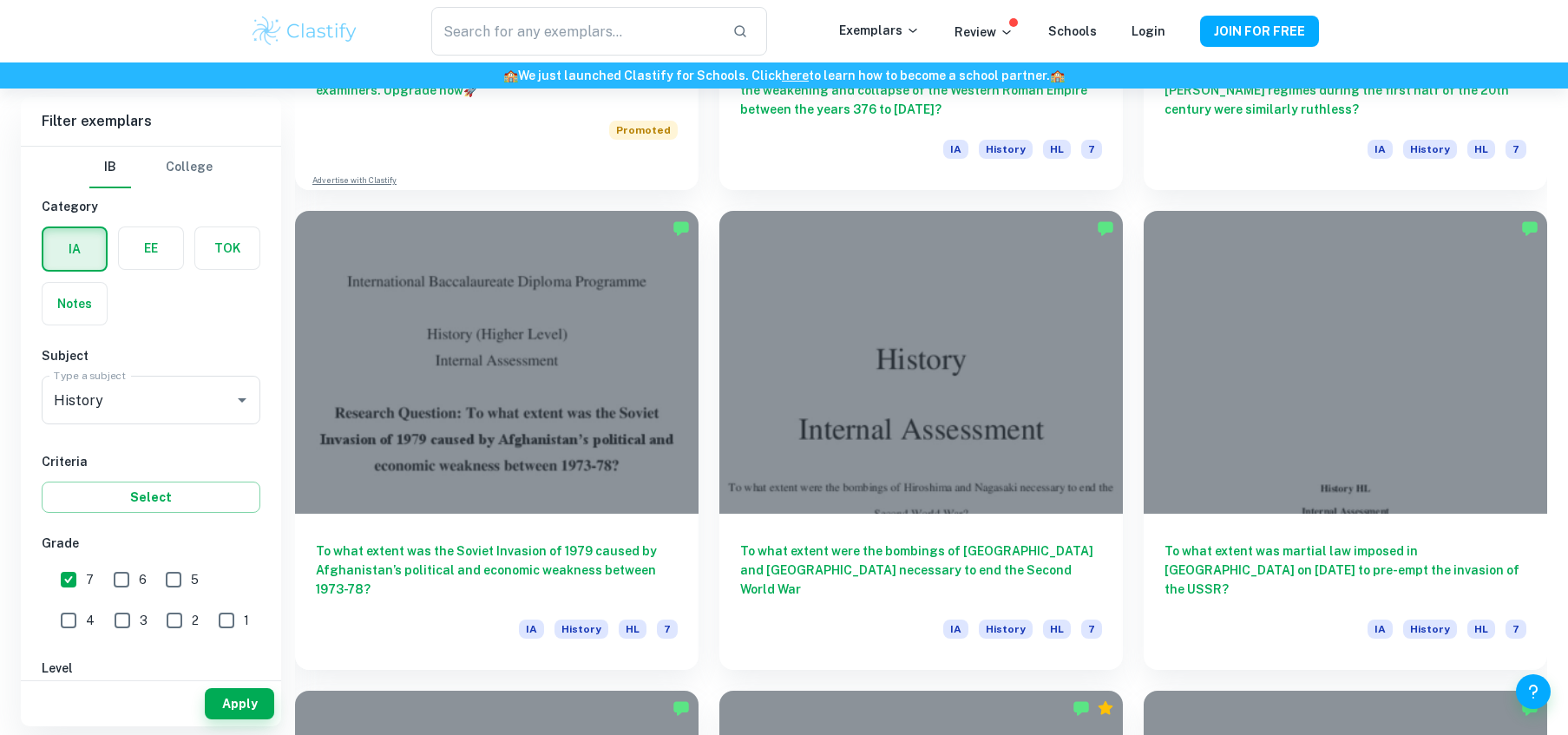
click at [844, 522] on div "To what extent were the bombings of Hiroshima and Nagasaki necessary to end the…" at bounding box center [920, 591] width 404 height 156
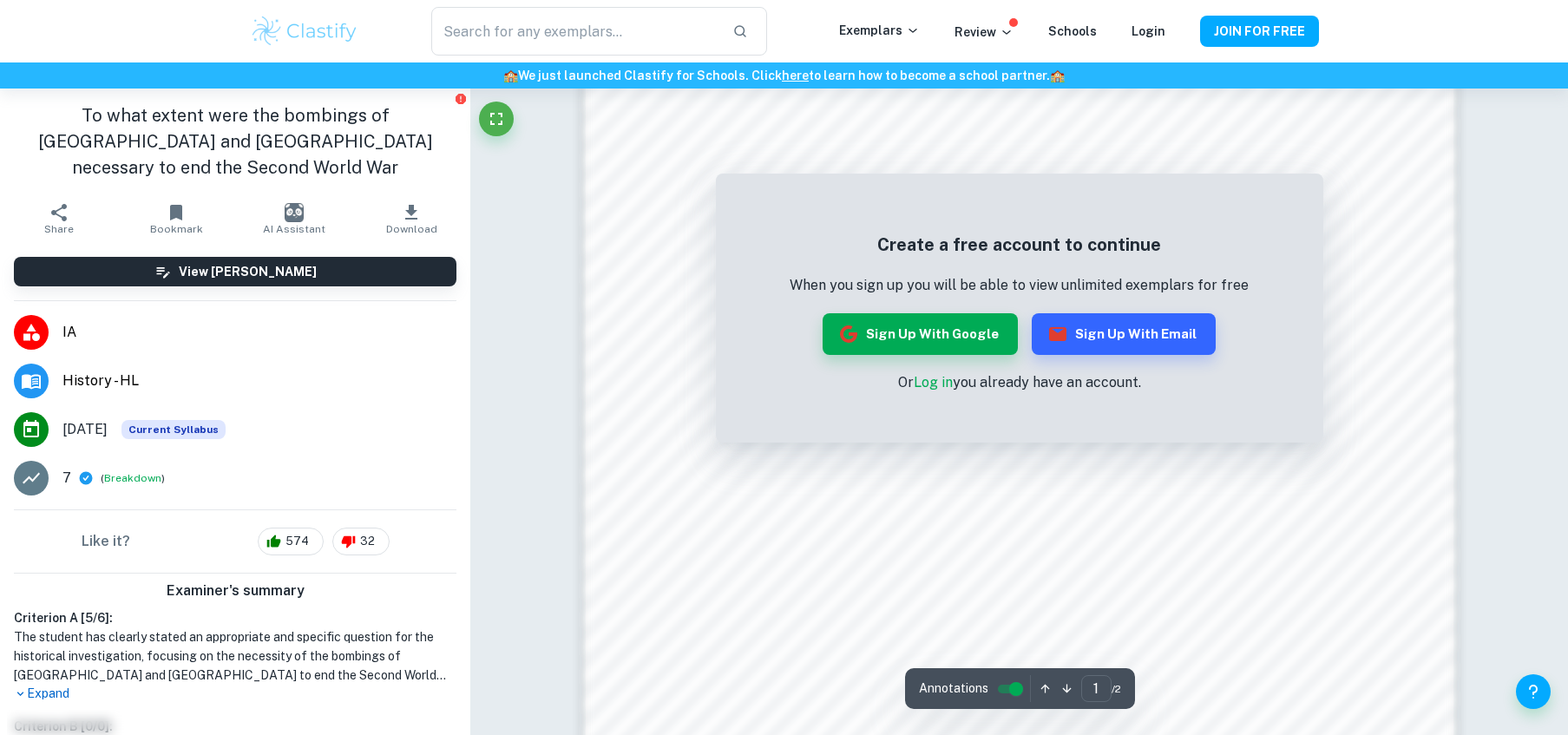
scroll to position [1246, 0]
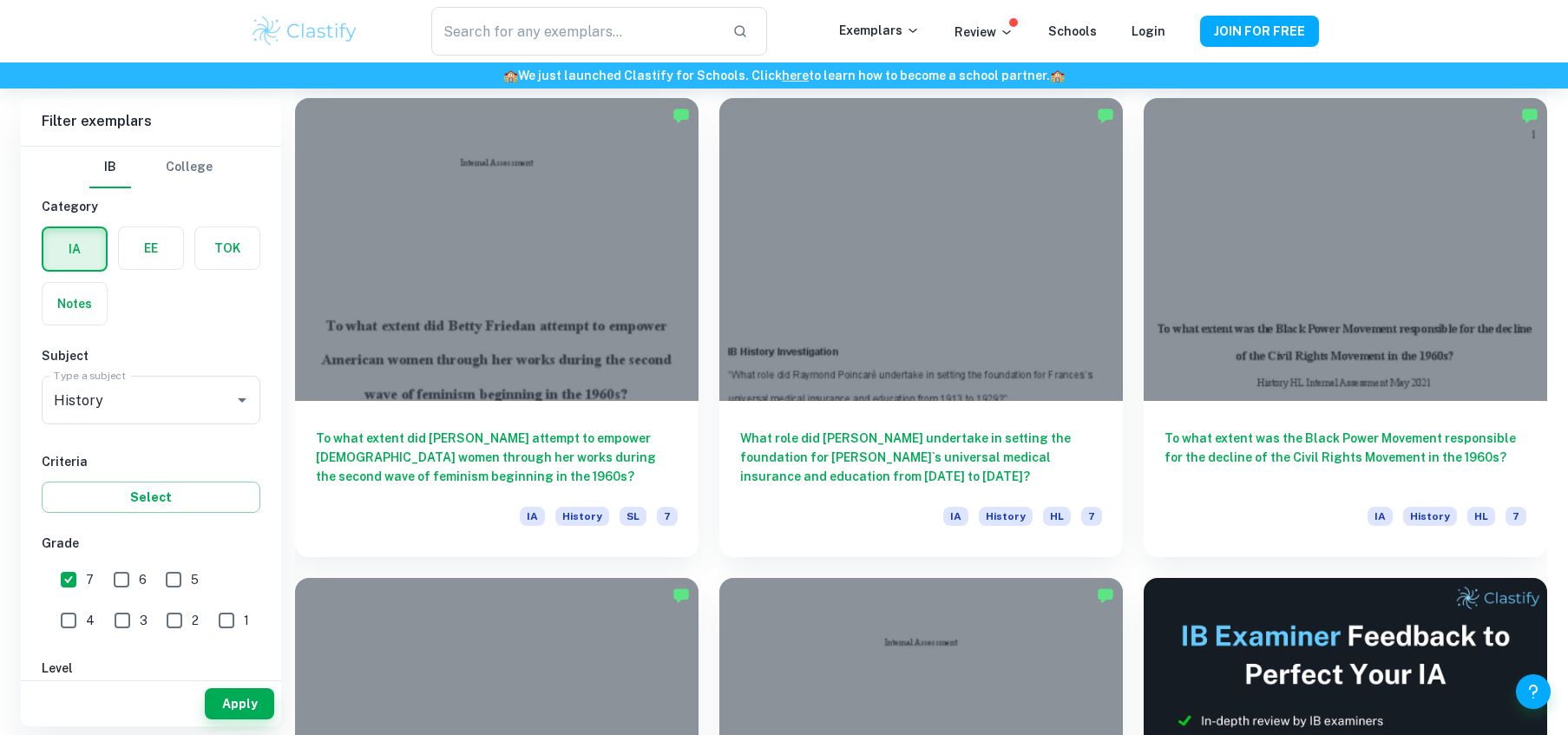
scroll to position [7685, 0]
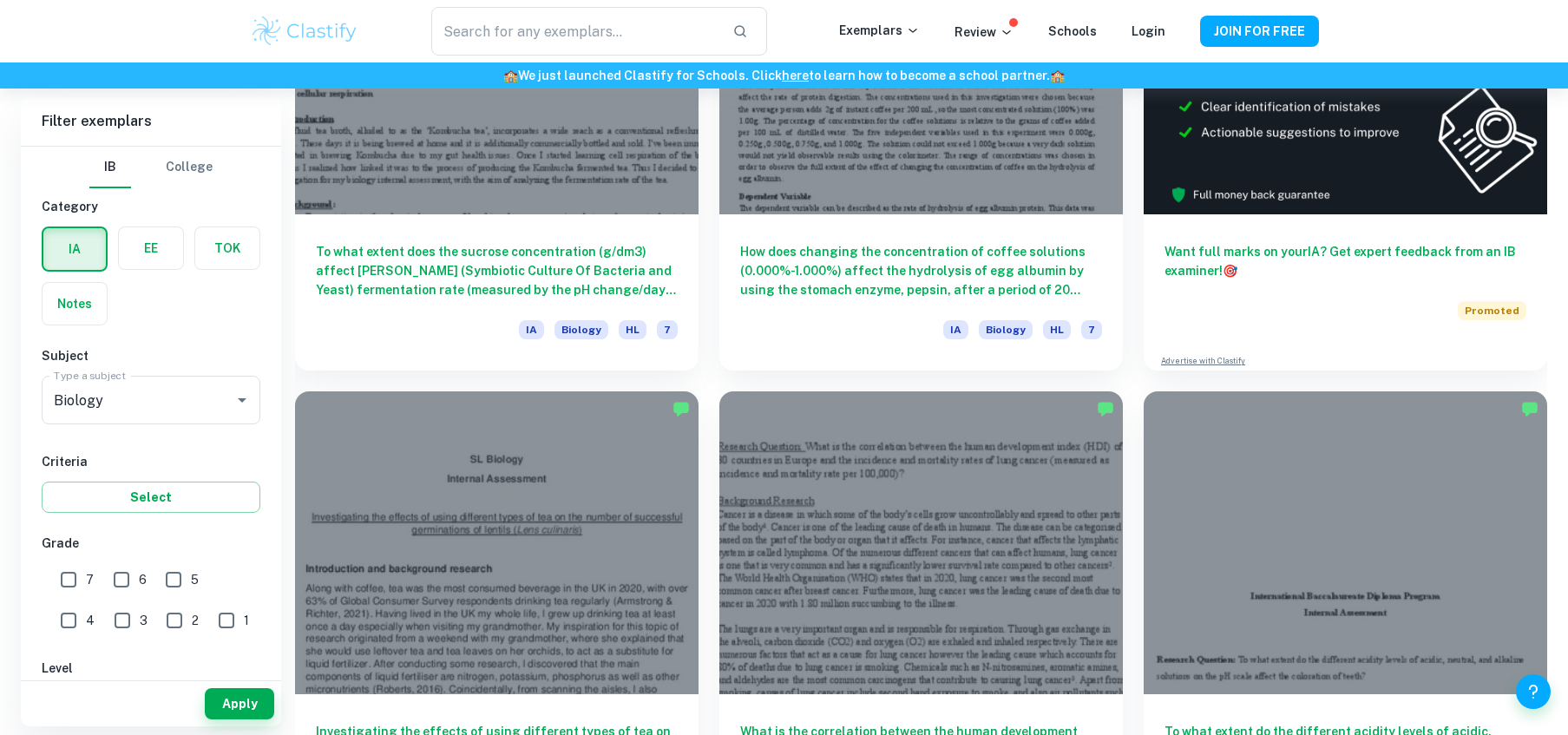
scroll to position [8351, 0]
click at [846, 425] on div at bounding box center [920, 541] width 404 height 303
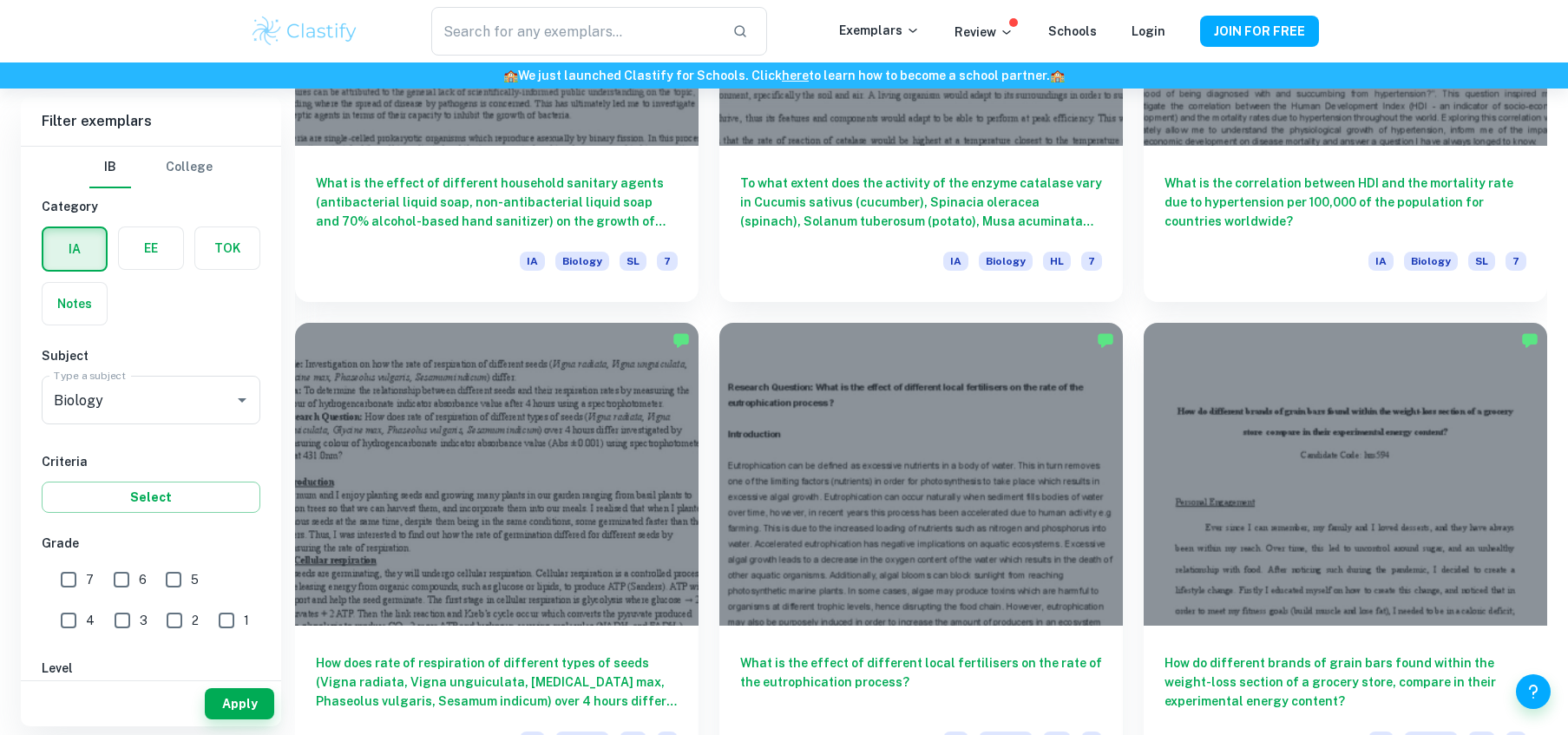
scroll to position [12741, 0]
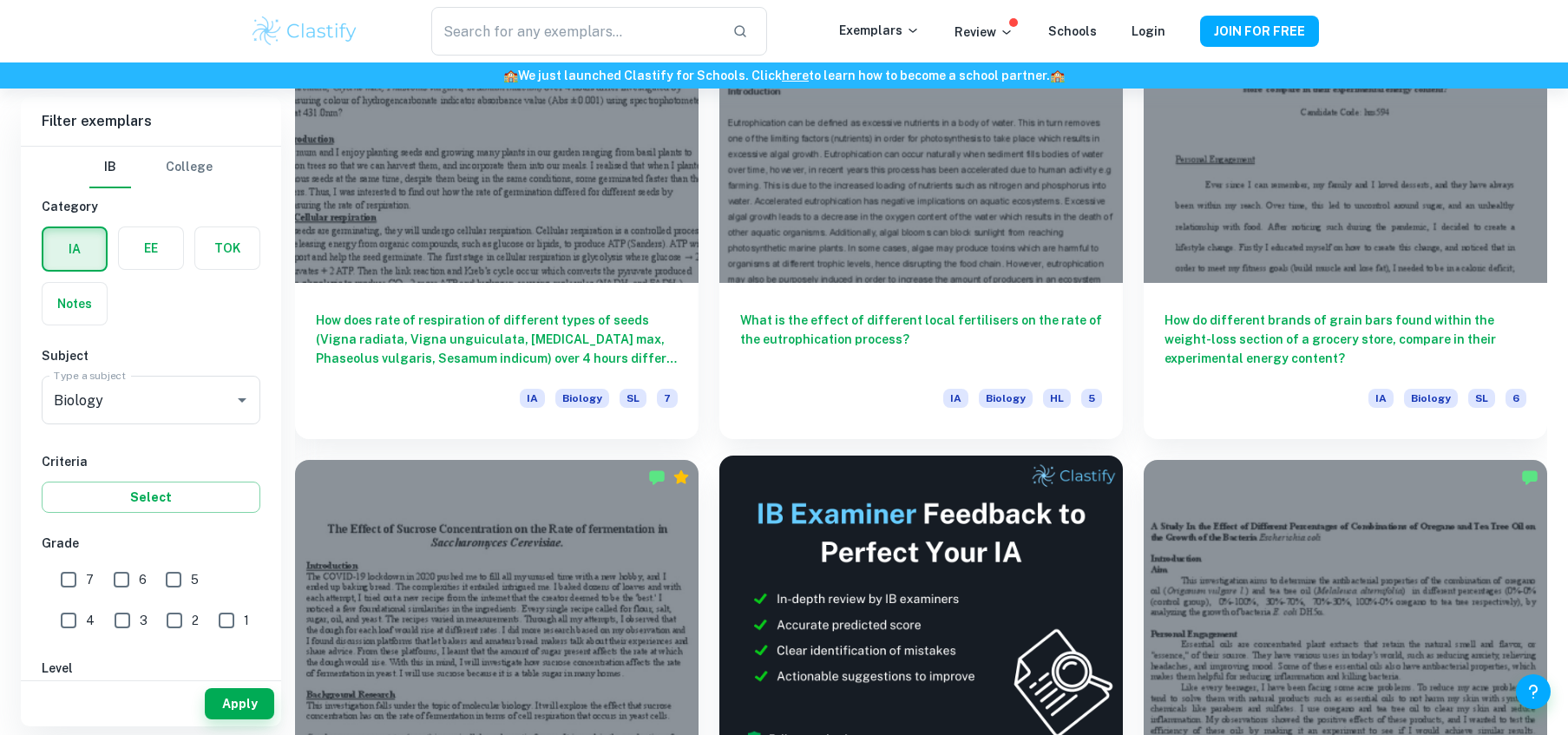
scroll to position [8016, 0]
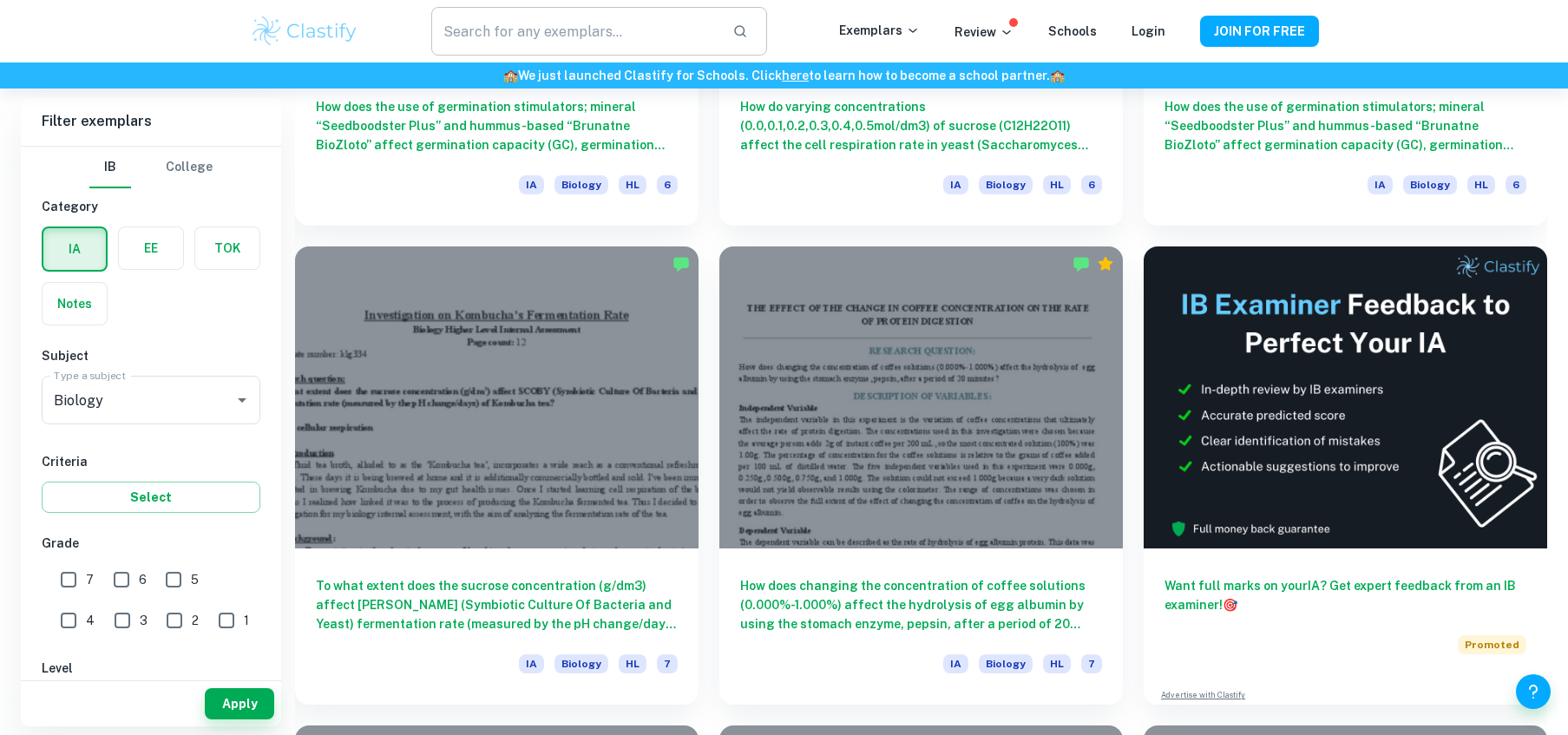
click at [600, 8] on input "text" at bounding box center [574, 31] width 287 height 49
type input "plant"
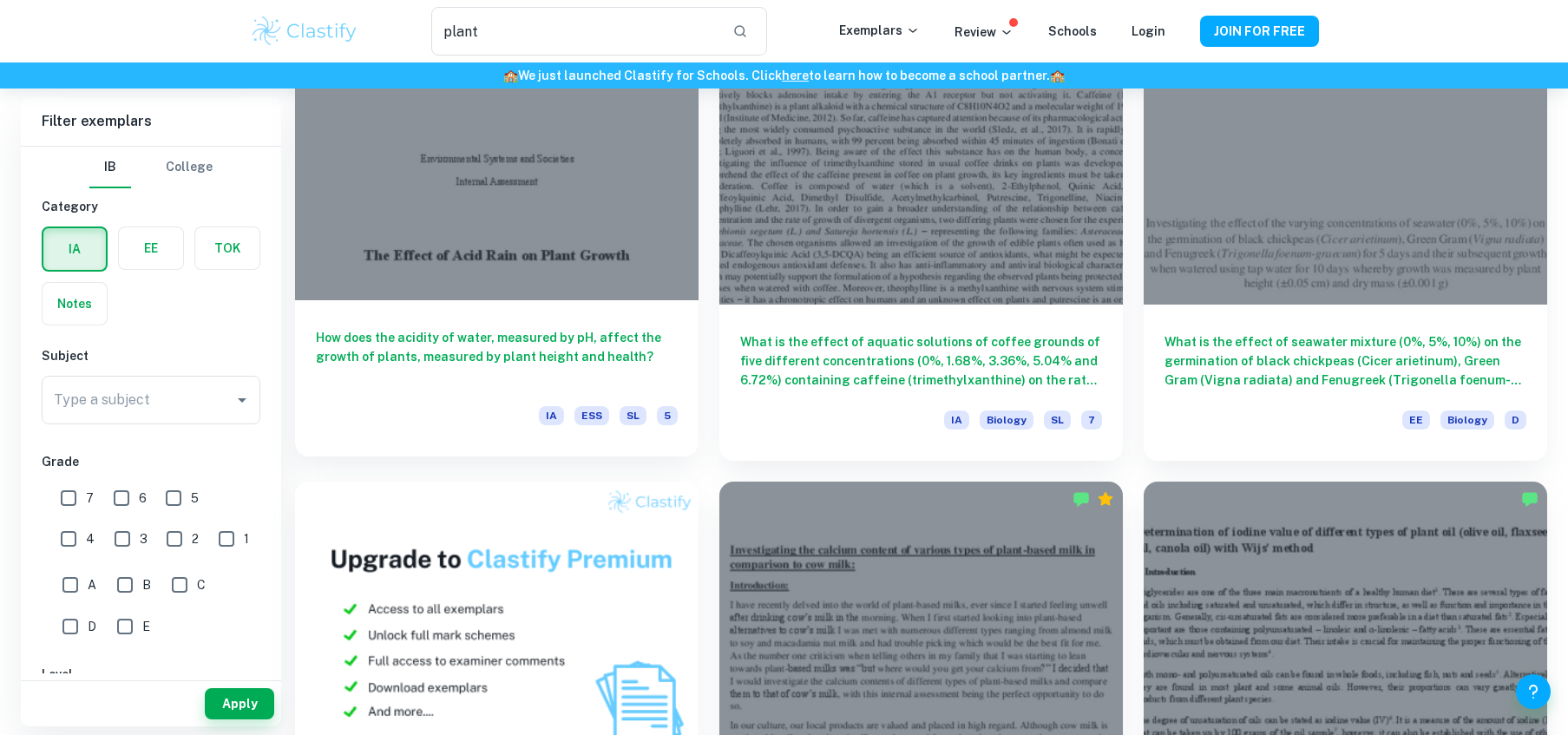
scroll to position [668, 0]
click at [572, 283] on div at bounding box center [497, 148] width 404 height 303
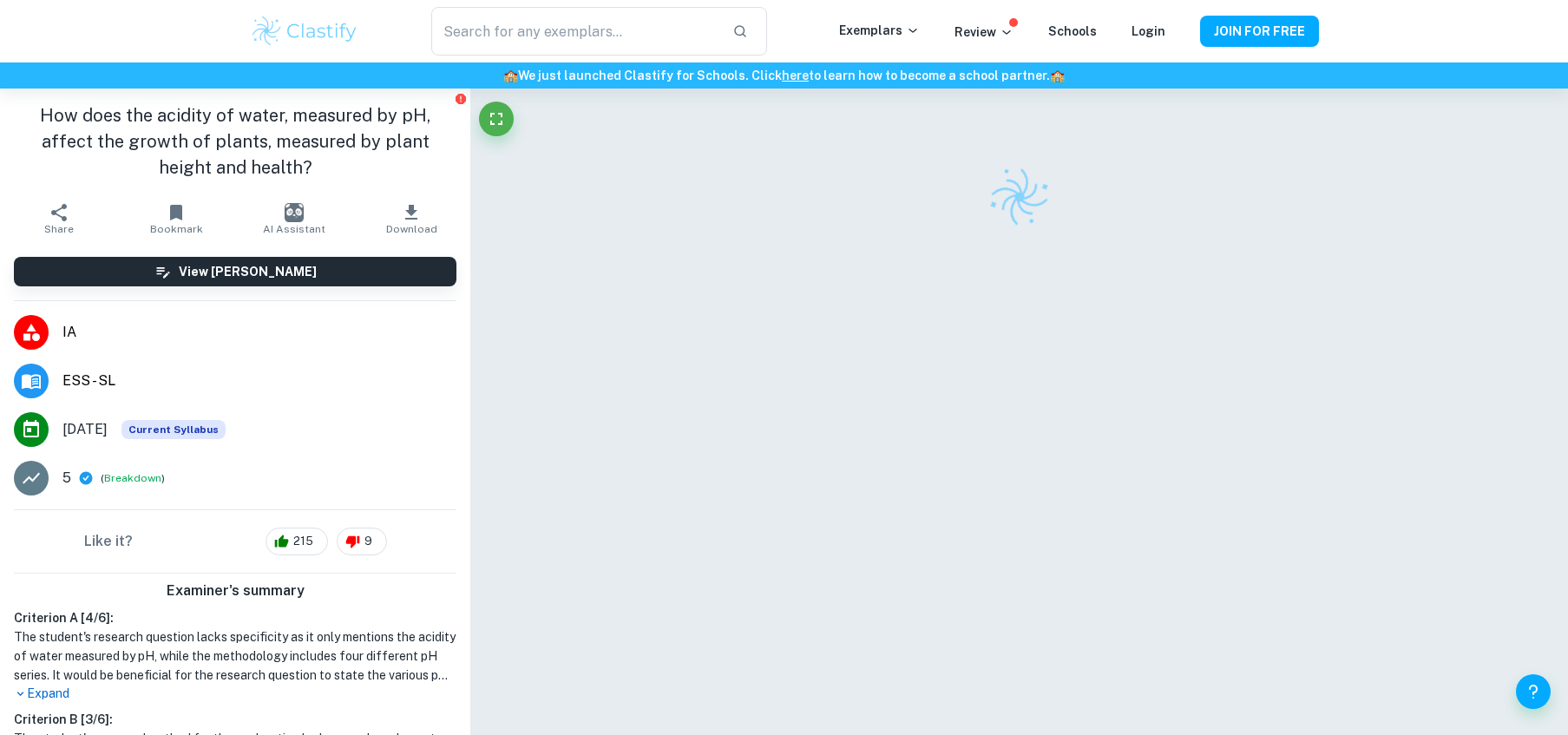
scroll to position [60, 0]
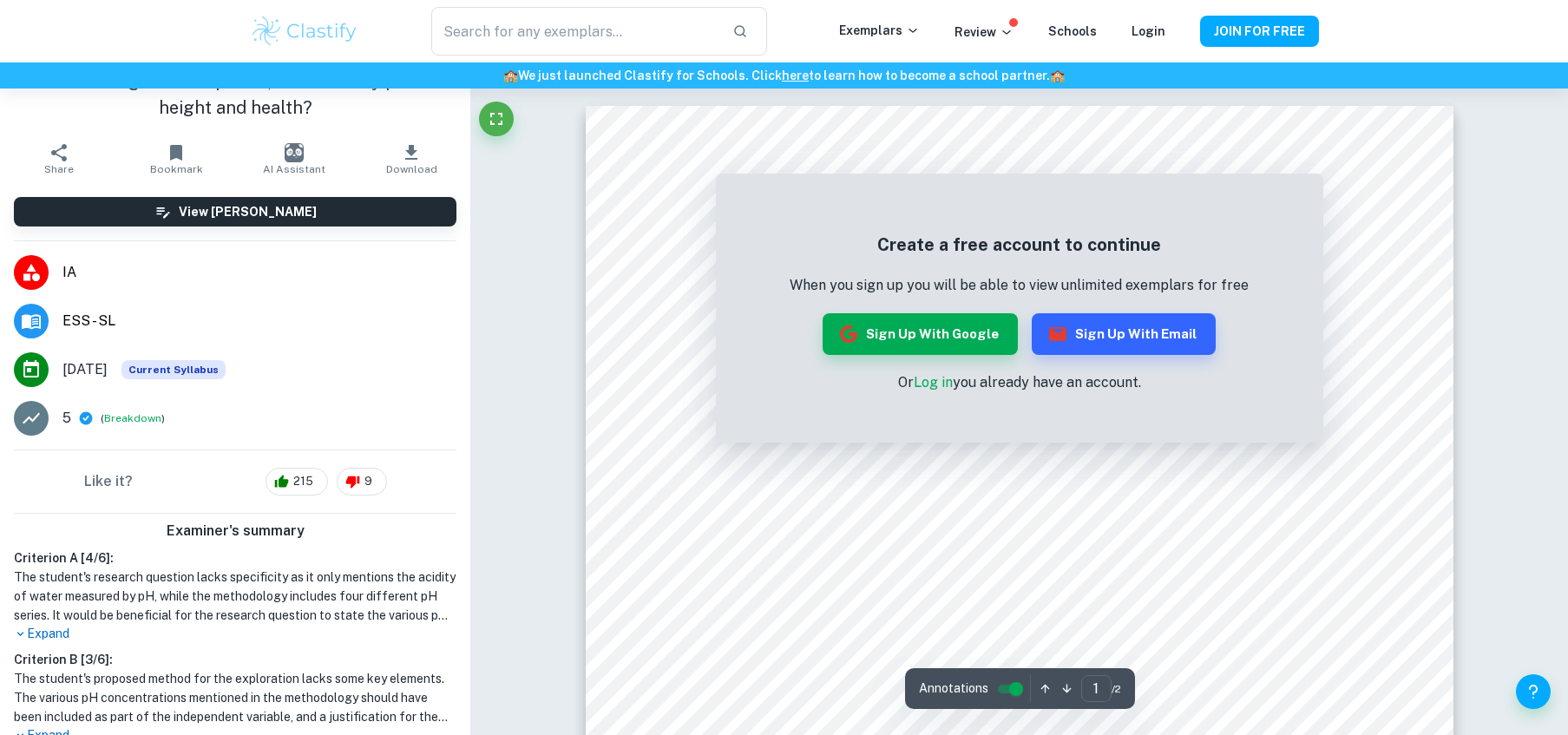
click at [68, 634] on p "Expand" at bounding box center [235, 634] width 443 height 18
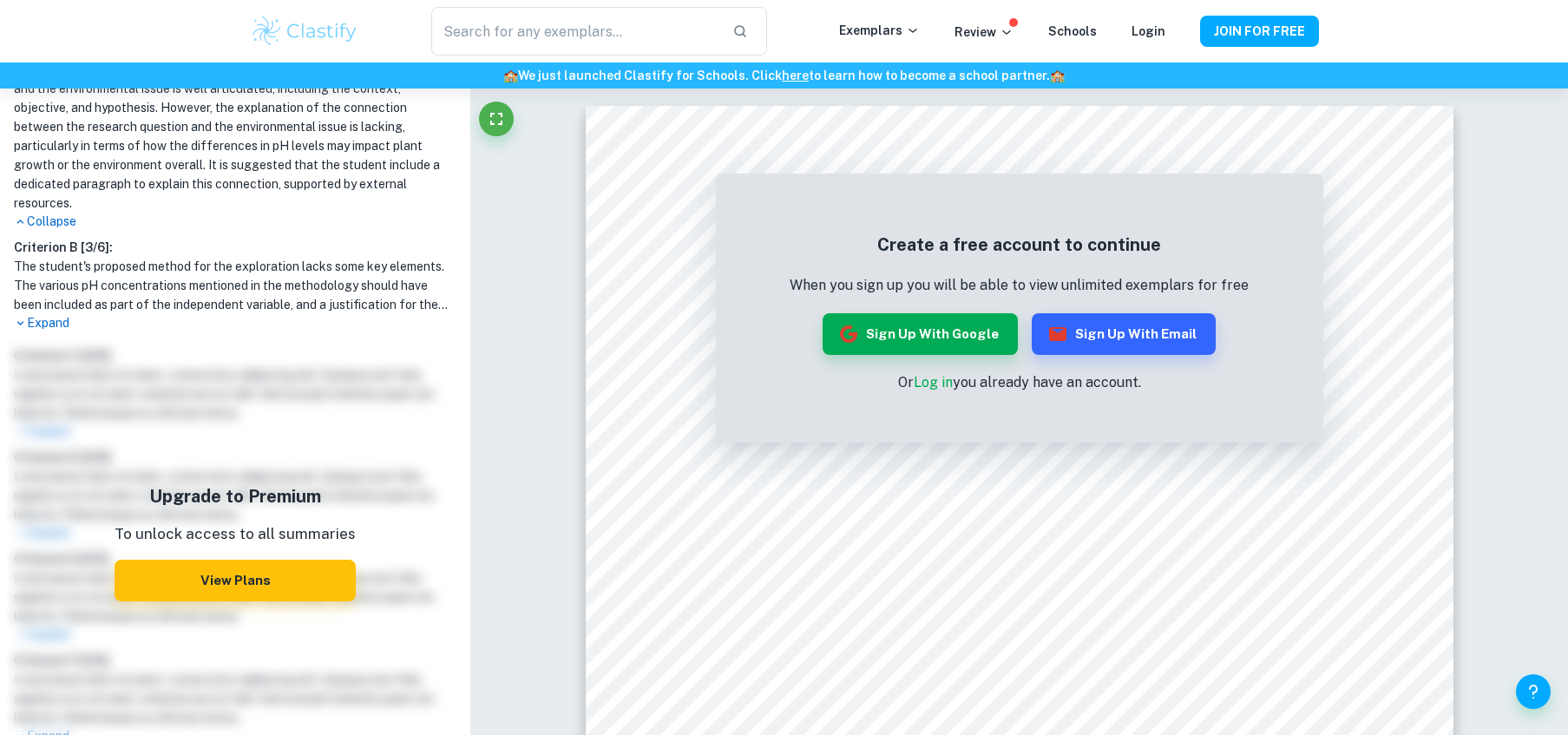
scroll to position [0, 0]
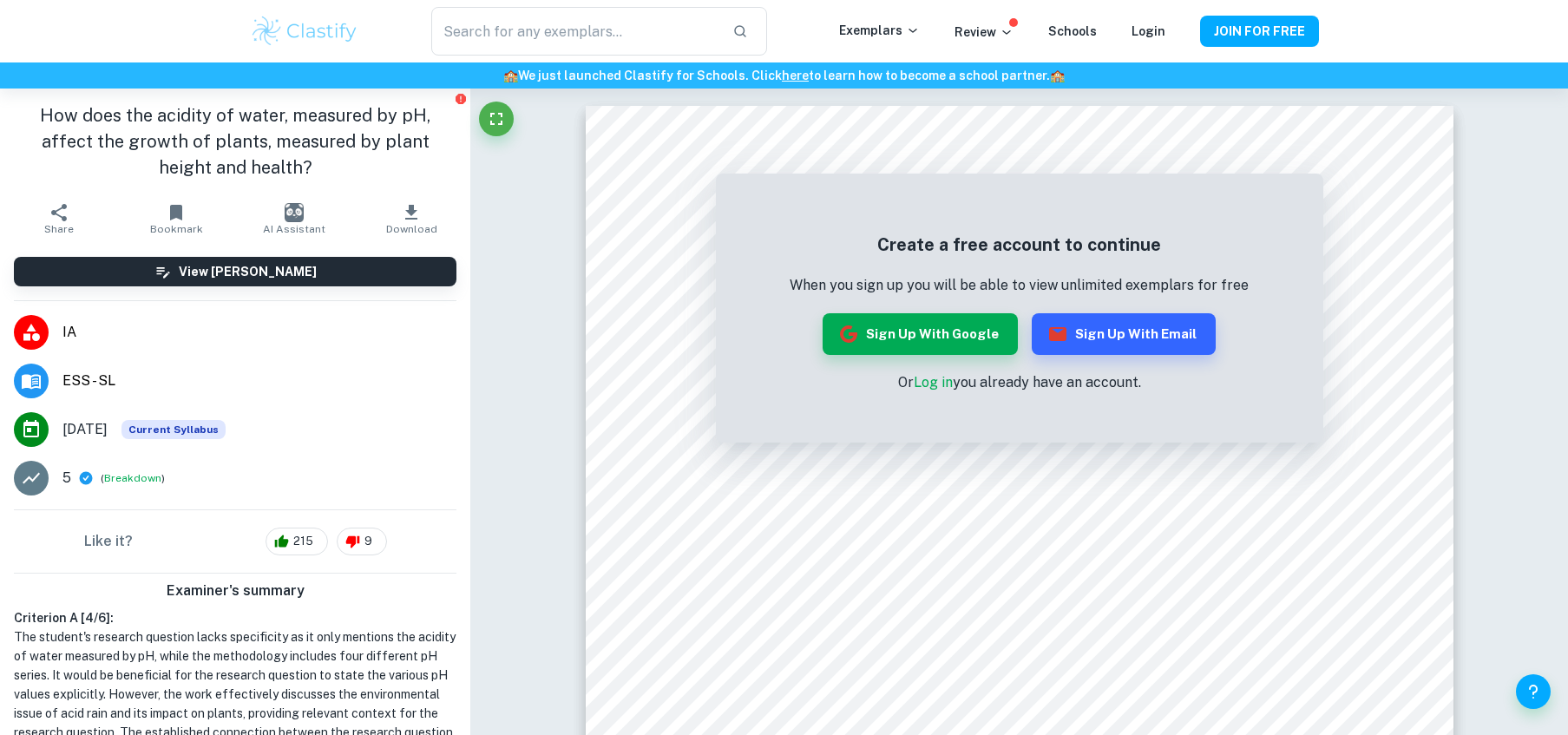
type input "plant"
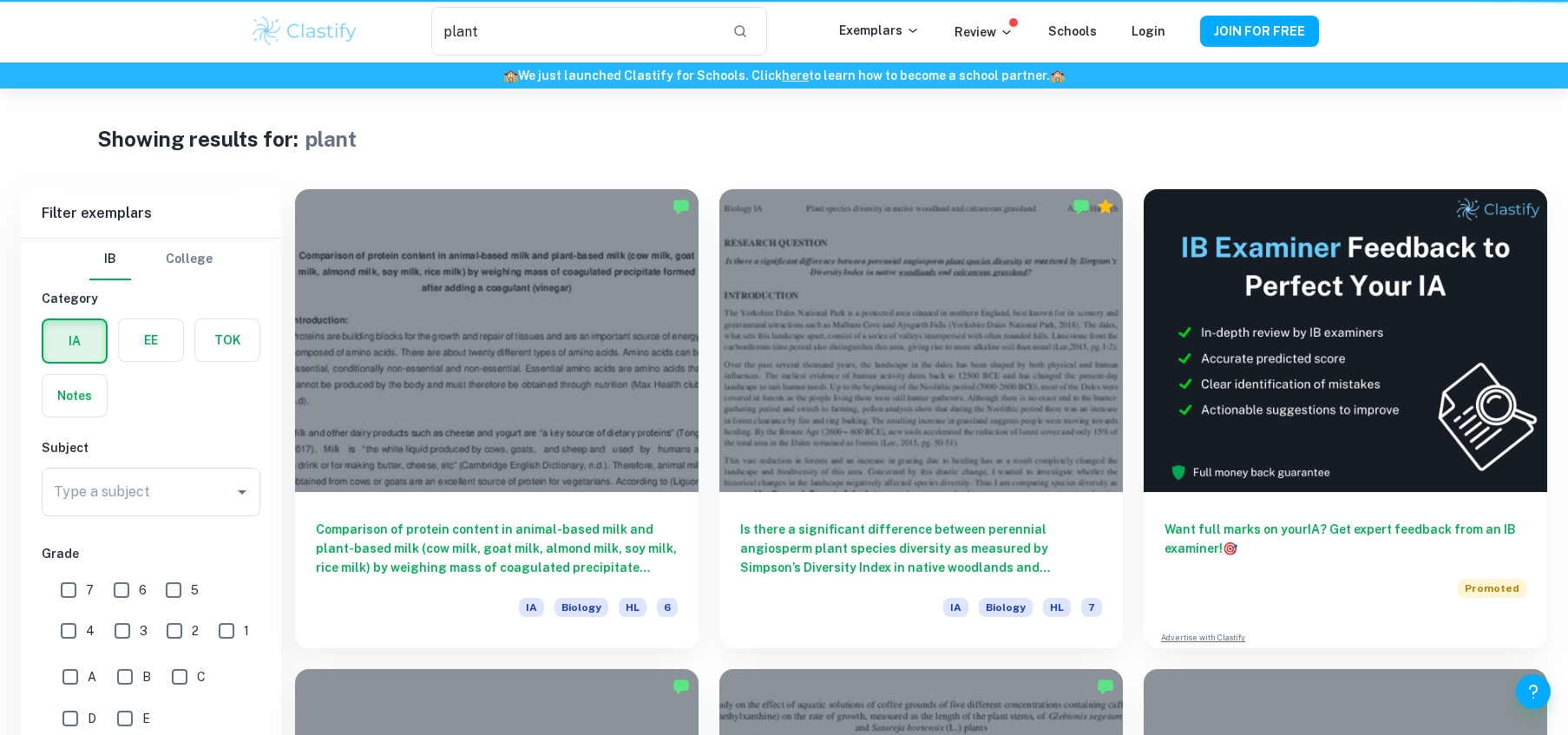
scroll to position [668, 0]
